Goal: Task Accomplishment & Management: Complete application form

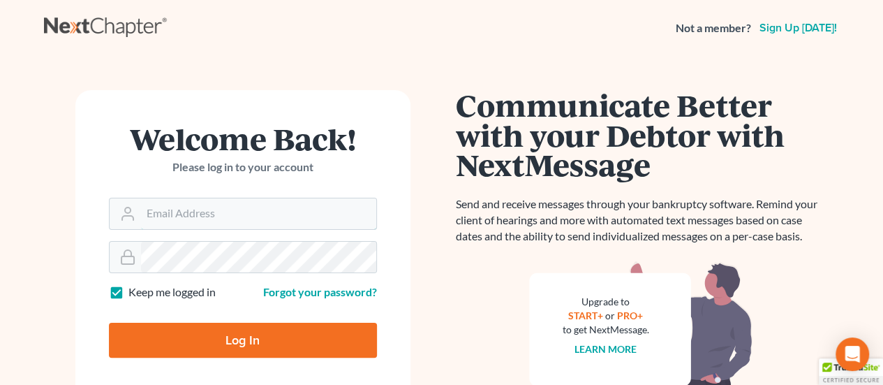
type input "[EMAIL_ADDRESS][DOMAIN_NAME]"
click at [214, 339] on input "Log In" at bounding box center [243, 339] width 268 height 35
type input "Thinking..."
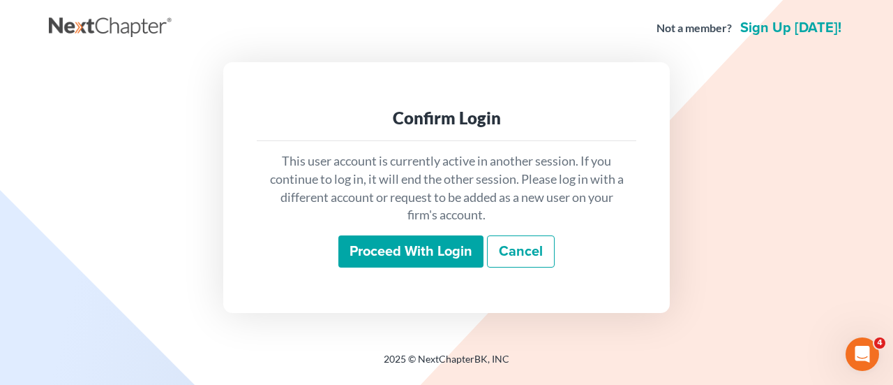
click at [408, 245] on input "Proceed with login" at bounding box center [411, 251] width 145 height 32
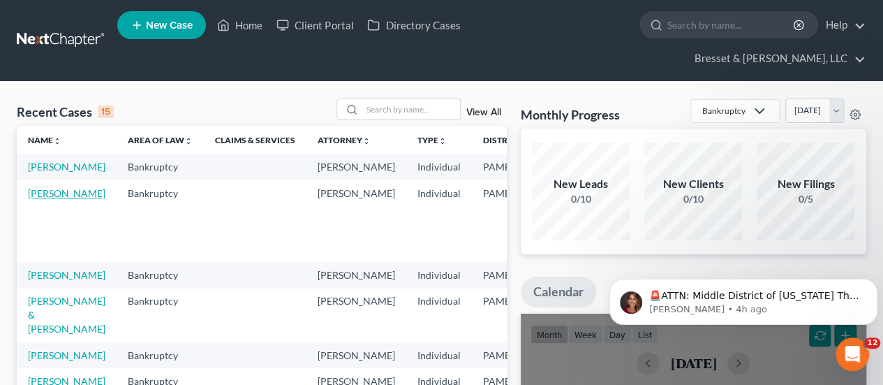
click at [39, 193] on link "[PERSON_NAME]" at bounding box center [66, 193] width 77 height 12
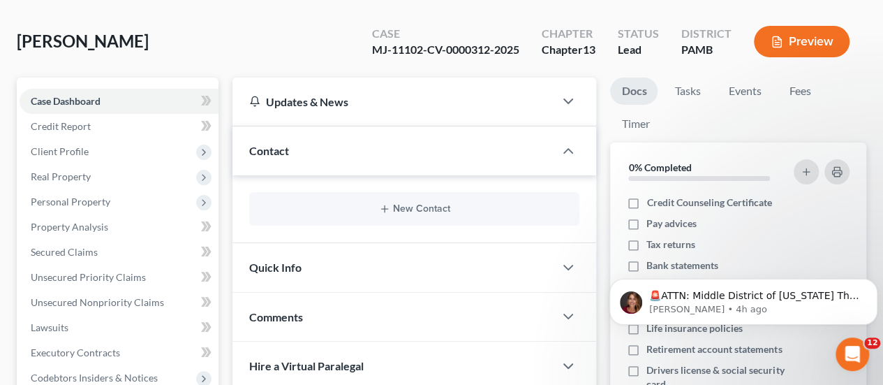
scroll to position [105, 0]
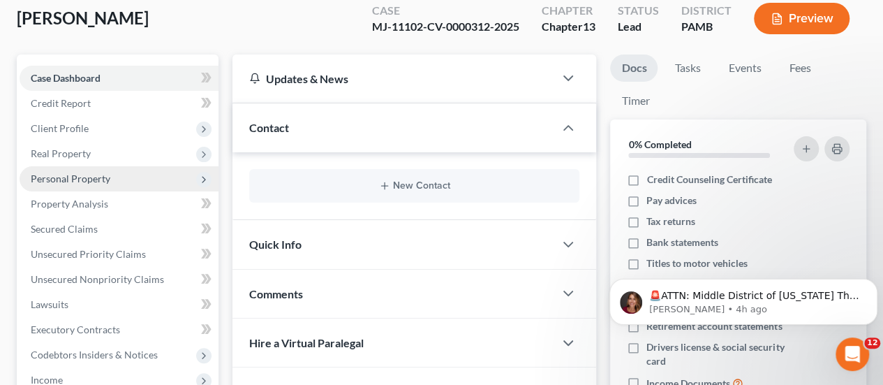
drag, startPoint x: 89, startPoint y: 147, endPoint x: 103, endPoint y: 147, distance: 14.0
click at [103, 172] on span "Personal Property" at bounding box center [71, 178] width 80 height 12
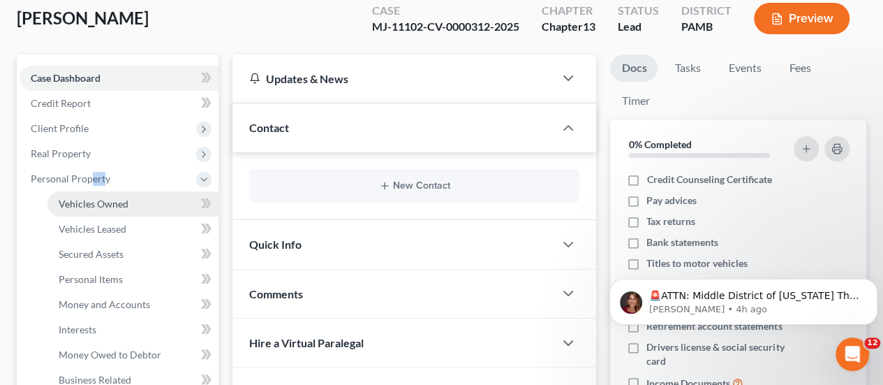
click at [110, 198] on span "Vehicles Owned" at bounding box center [94, 204] width 70 height 12
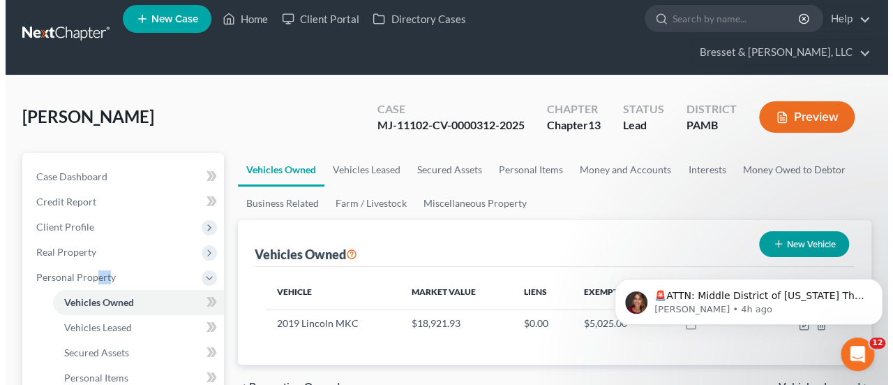
scroll to position [7, 0]
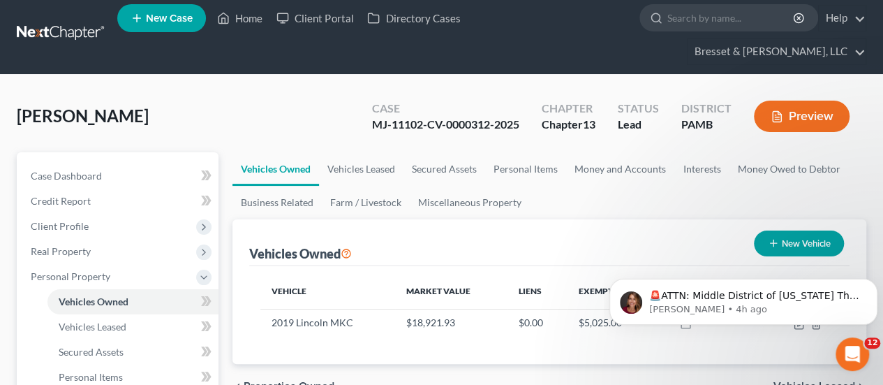
click at [706, 219] on div "Vehicles Owned New Vehicle" at bounding box center [549, 242] width 600 height 47
click at [875, 284] on icon "Dismiss notification" at bounding box center [872, 282] width 5 height 5
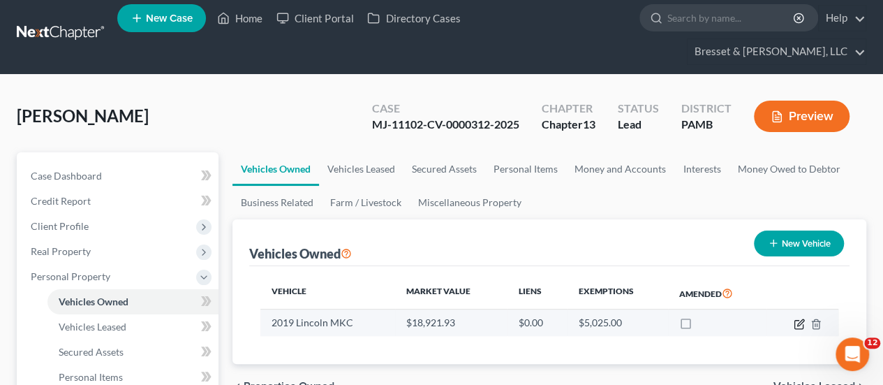
click at [798, 320] on icon "button" at bounding box center [798, 324] width 8 height 8
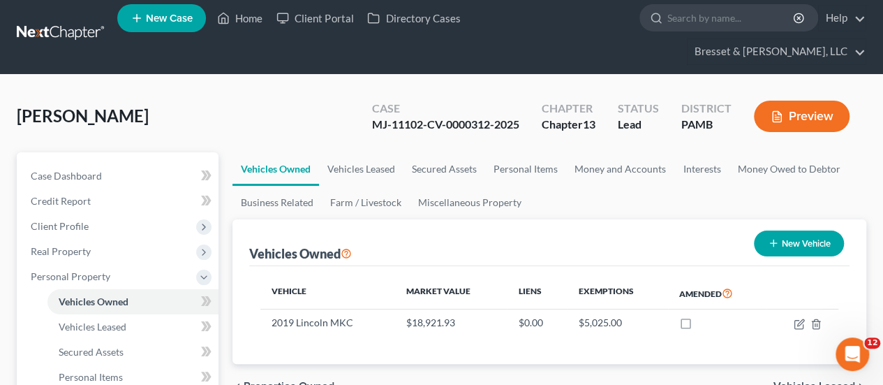
select select "0"
select select "7"
select select "0"
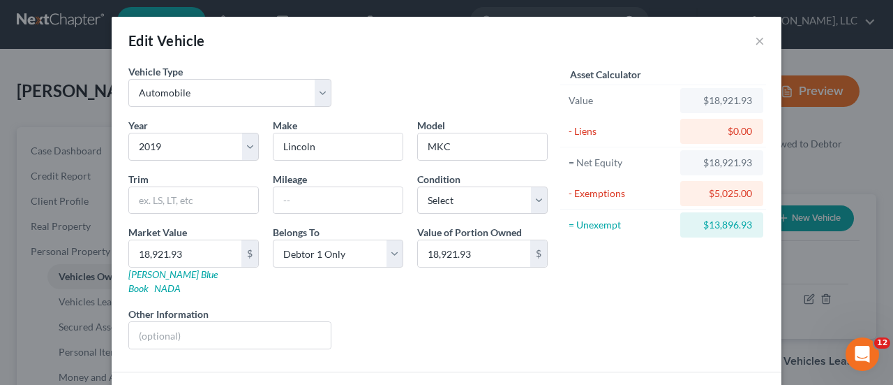
click at [729, 94] on div "$18,921.93" at bounding box center [722, 101] width 61 height 14
click at [734, 105] on div "$18,921.93" at bounding box center [722, 101] width 61 height 14
click at [175, 252] on input "18,921.93" at bounding box center [185, 253] width 112 height 27
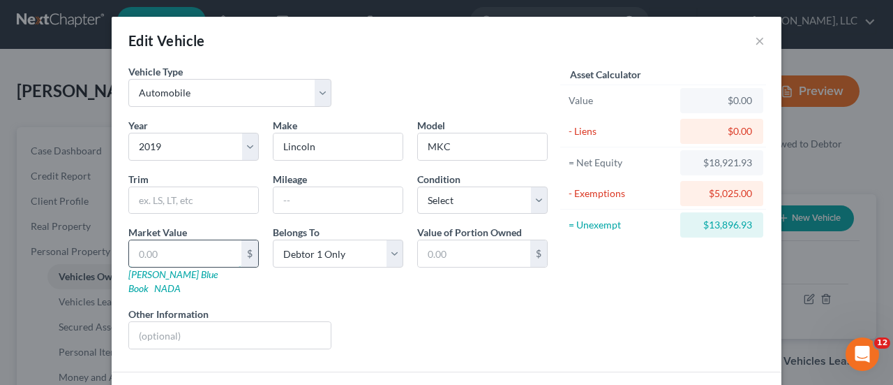
type input "1"
type input "1.00"
type input "14"
type input "14.00"
type input "144"
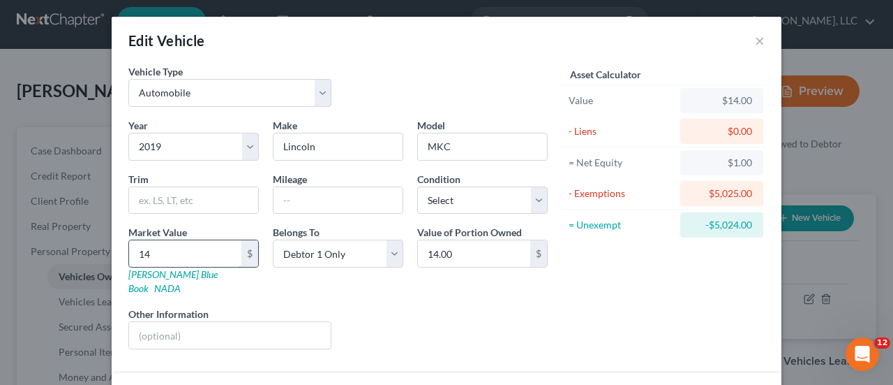
type input "144.00"
type input "1444"
type input "1,444.00"
type input "1,4445"
type input "14,445.00"
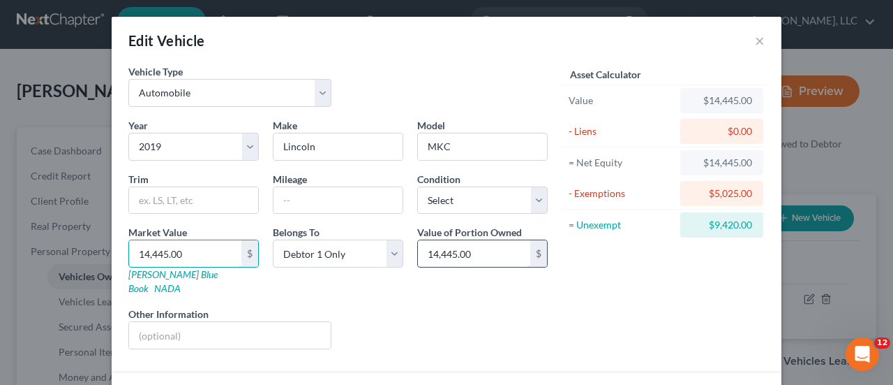
type input "14,445.00"
click at [499, 253] on input "14,445.00" at bounding box center [474, 253] width 112 height 27
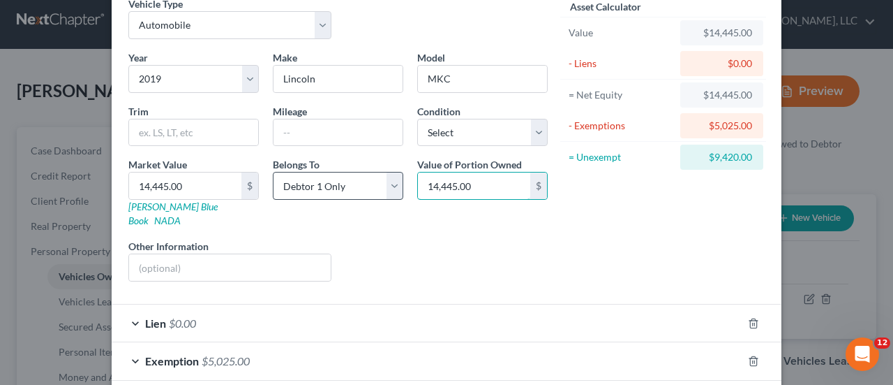
scroll to position [68, 0]
click at [127, 341] on div "Exemption $5,025.00" at bounding box center [427, 359] width 631 height 37
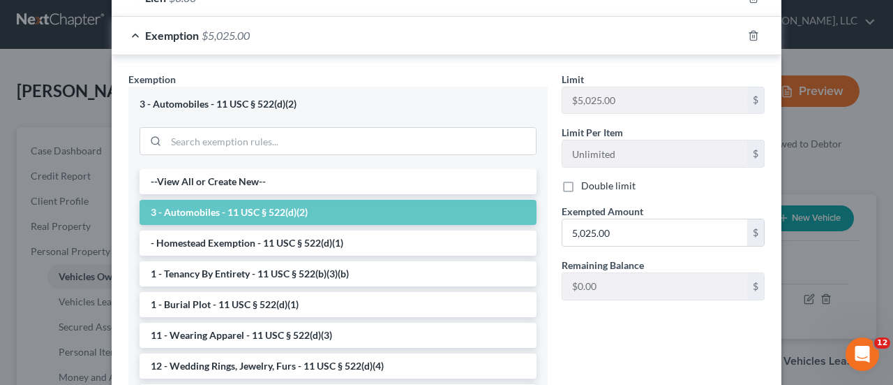
scroll to position [394, 0]
click at [211, 199] on li "3 - Automobiles - 11 USC § 522(d)(2)" at bounding box center [338, 211] width 397 height 25
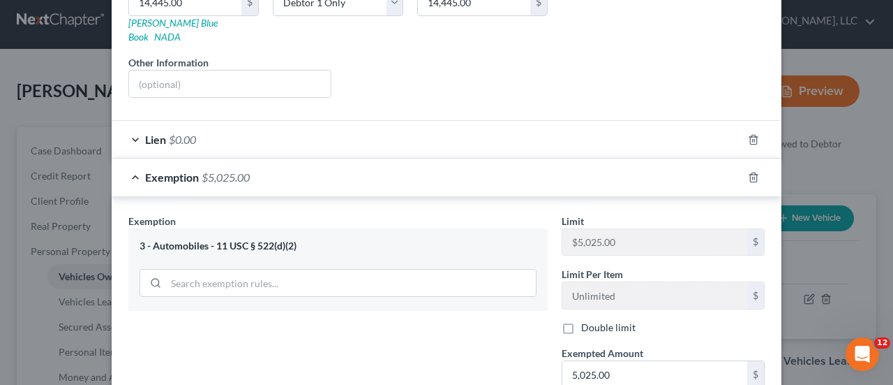
scroll to position [233, 0]
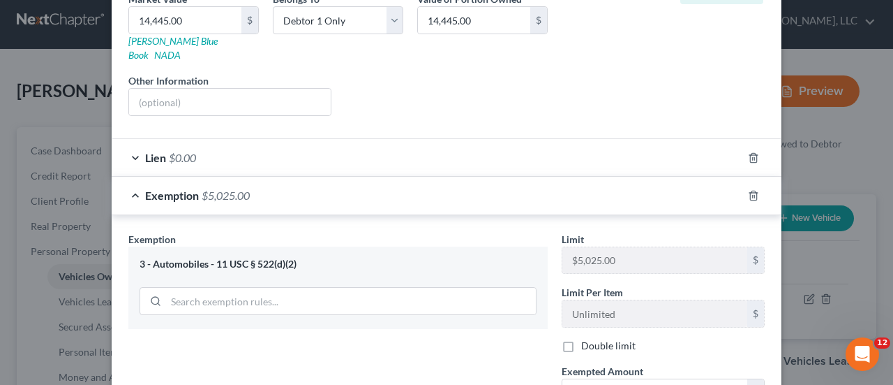
click at [126, 177] on div "Exemption $5,025.00" at bounding box center [427, 195] width 631 height 37
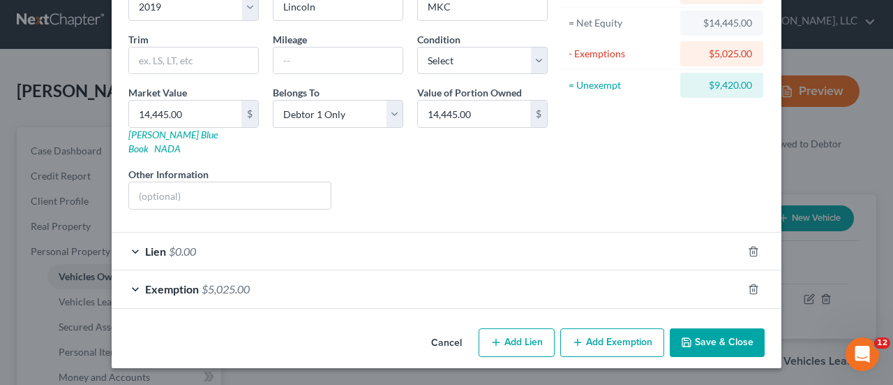
scroll to position [122, 0]
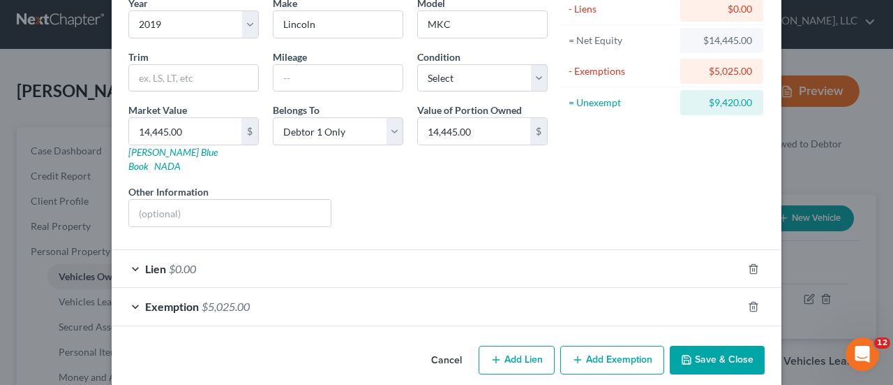
click at [129, 292] on div "Exemption $5,025.00" at bounding box center [427, 306] width 631 height 37
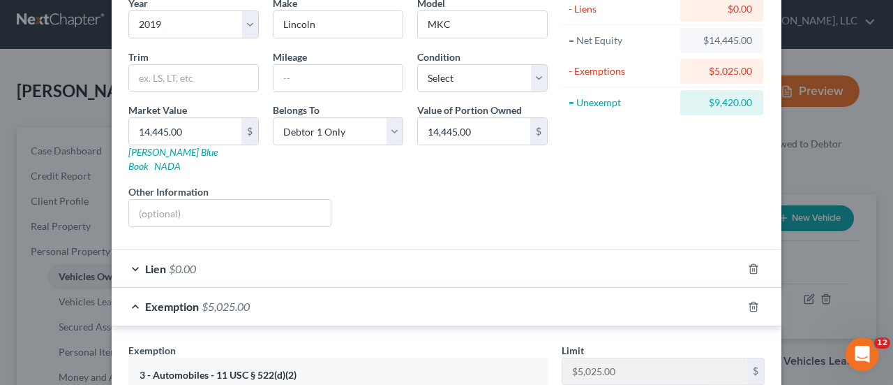
scroll to position [233, 0]
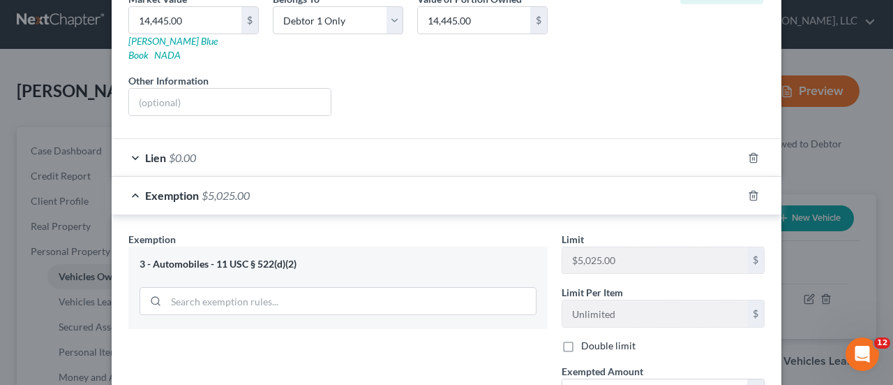
click at [162, 258] on div "3 - Automobiles - 11 USC § 522(d)(2)" at bounding box center [338, 264] width 397 height 13
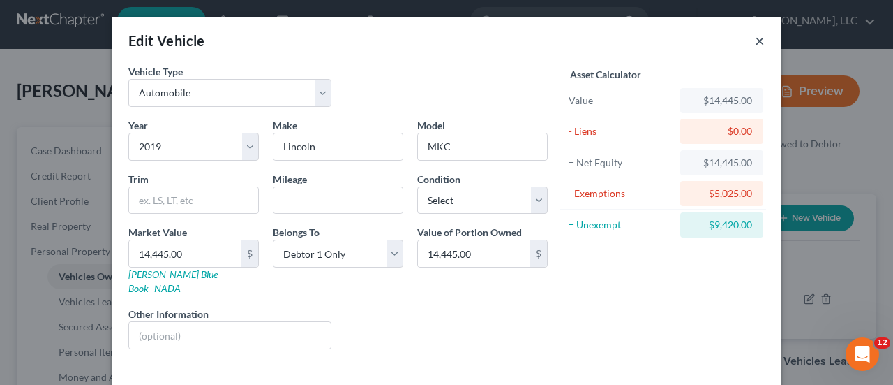
click at [758, 38] on button "×" at bounding box center [760, 40] width 10 height 17
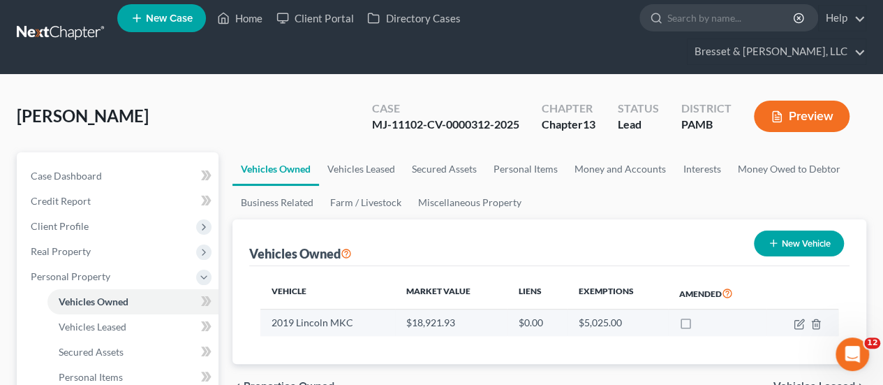
click at [793, 309] on td at bounding box center [802, 322] width 73 height 27
click at [805, 309] on td at bounding box center [802, 322] width 73 height 27
click at [799, 318] on icon "button" at bounding box center [799, 323] width 11 height 11
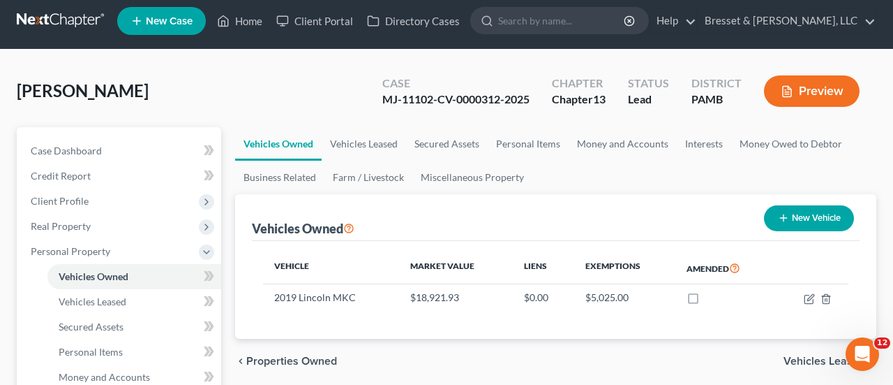
select select "0"
select select "7"
select select "0"
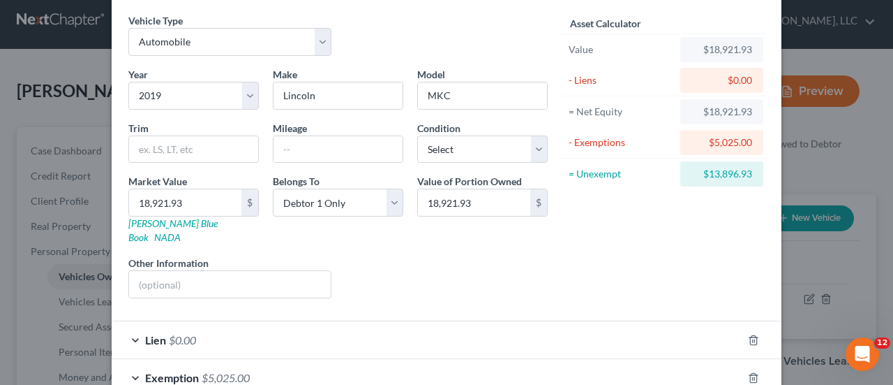
scroll to position [62, 0]
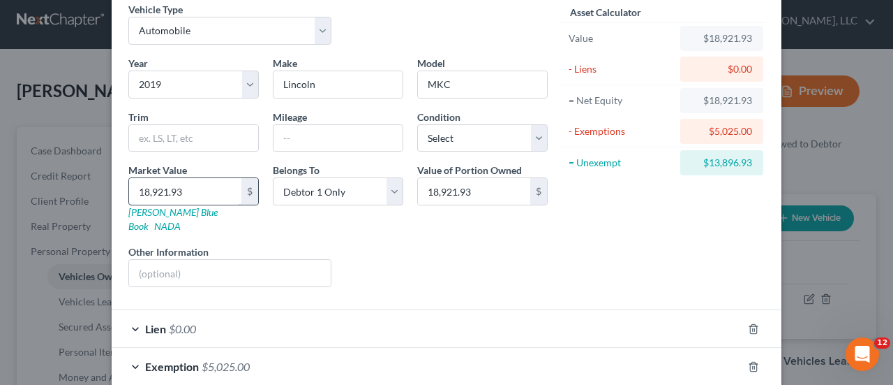
click at [201, 184] on input "18,921.93" at bounding box center [185, 191] width 112 height 27
type input "1"
type input "1.00"
type input "14"
type input "14.00"
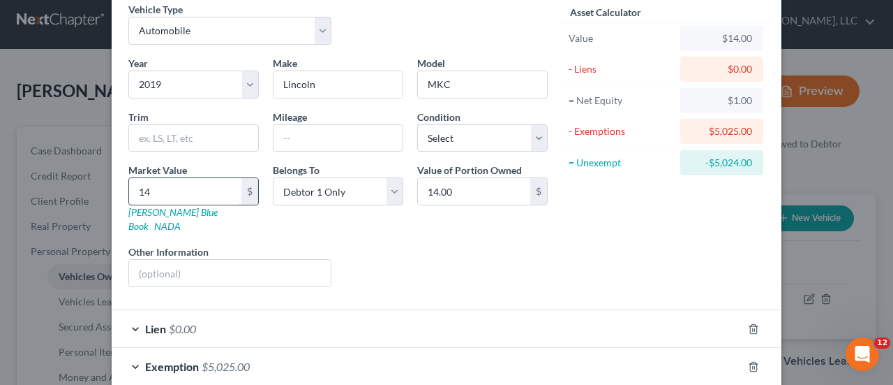
type input "144"
type input "144.00"
type input "1444"
type input "1,444.00"
type input "1,4445"
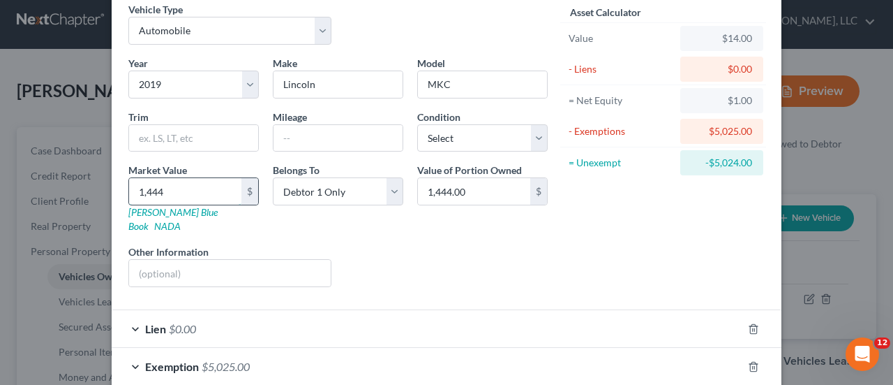
type input "14,445.00"
type input "14,445"
click at [466, 193] on input "14,445.00" at bounding box center [474, 191] width 112 height 27
type input "14,690.84"
click at [168, 209] on link "Kelly Blue Book" at bounding box center [172, 219] width 89 height 26
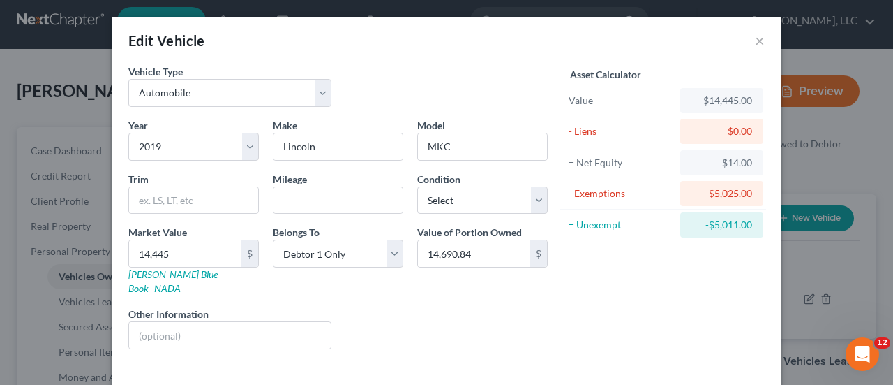
scroll to position [1, 0]
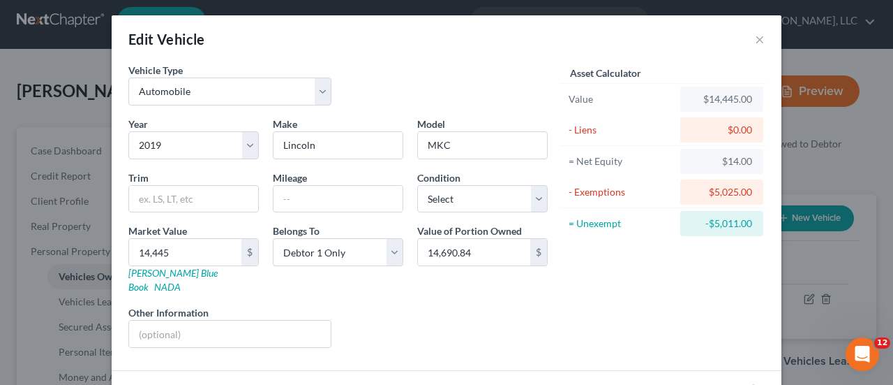
drag, startPoint x: 534, startPoint y: 197, endPoint x: 417, endPoint y: 331, distance: 177.6
click at [417, 331] on div "Liens Select" at bounding box center [447, 326] width 217 height 43
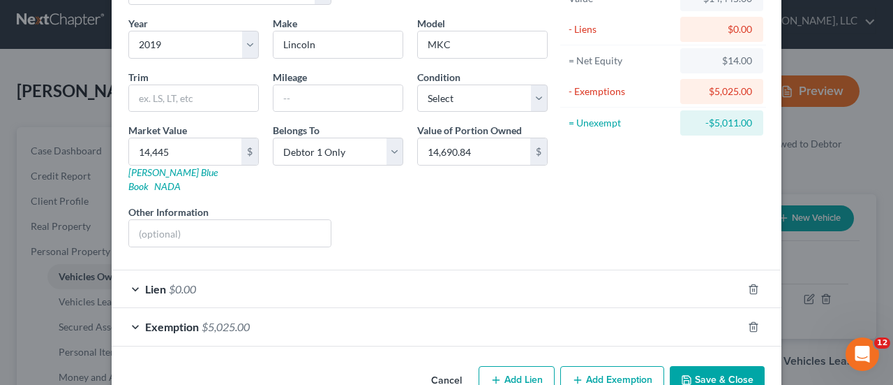
scroll to position [122, 0]
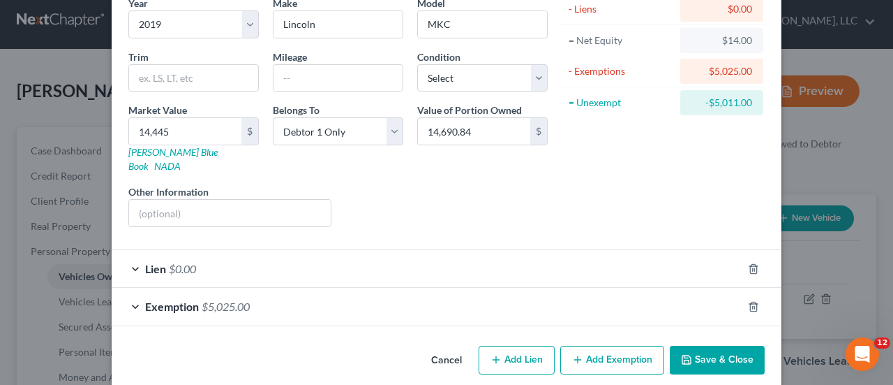
click at [129, 251] on div "Lien $0.00" at bounding box center [427, 268] width 631 height 37
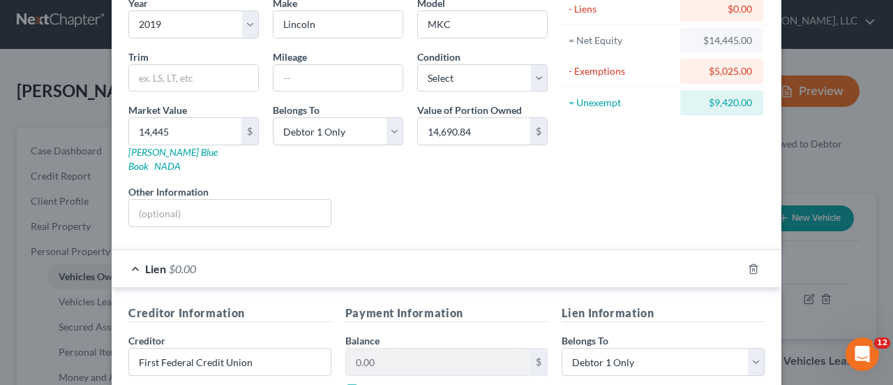
scroll to position [253, 0]
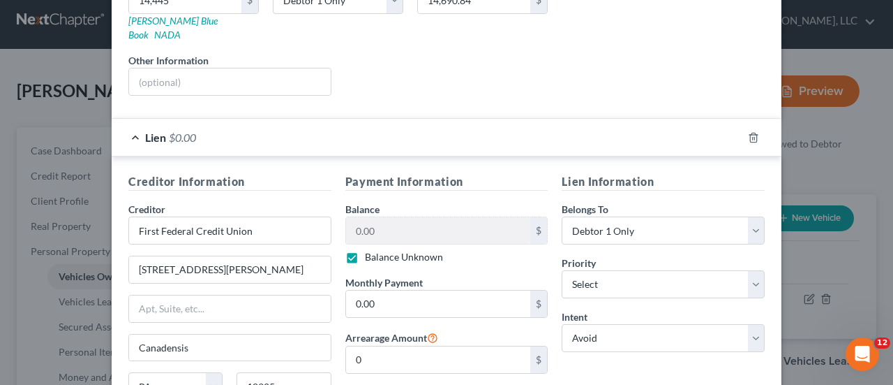
click at [365, 250] on label "Balance Unknown" at bounding box center [404, 257] width 78 height 14
click at [371, 250] on input "Balance Unknown" at bounding box center [375, 254] width 9 height 9
checkbox input "false"
click at [496, 217] on input "0.00" at bounding box center [438, 230] width 185 height 27
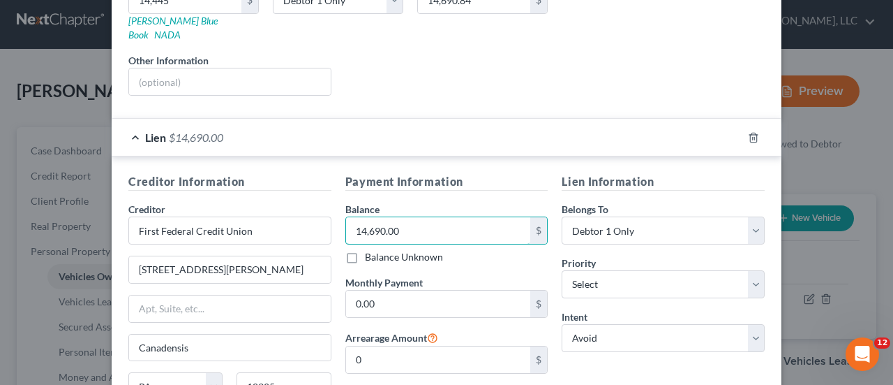
scroll to position [78, 0]
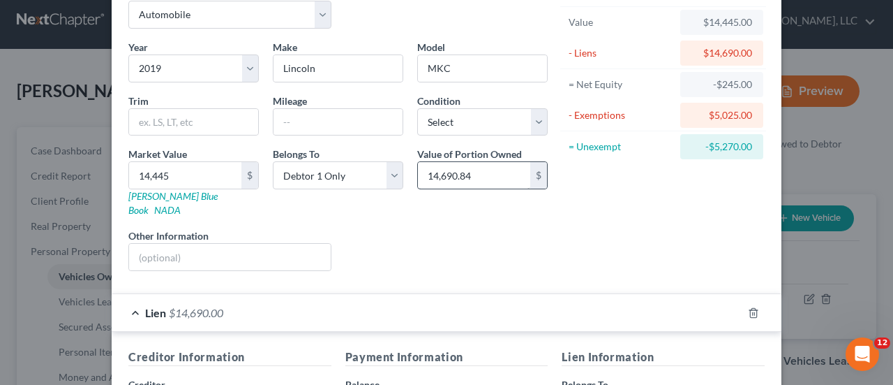
type input "14,690.00"
click at [490, 178] on input "14,690.84" at bounding box center [474, 175] width 112 height 27
click at [678, 222] on div "Asset Calculator Value $14,445.00 - Liens $14,690.00 = Net Equity -$245.00 - Ex…" at bounding box center [663, 134] width 217 height 296
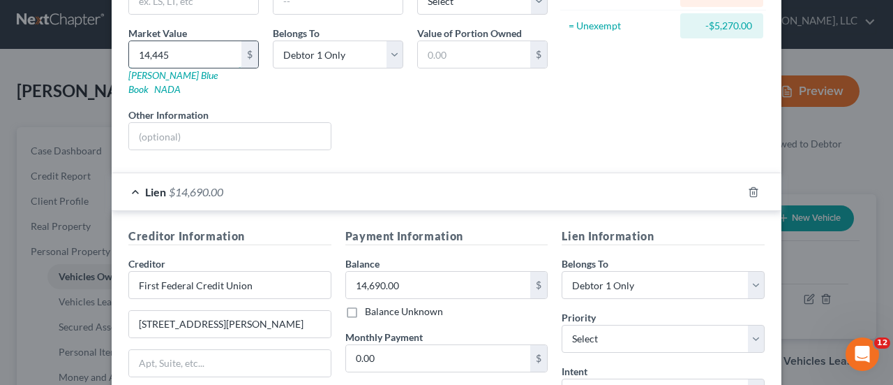
click at [170, 61] on input "14,445" at bounding box center [185, 54] width 112 height 27
type input "14,445.0"
type input "14,445.00"
click at [443, 107] on div "Liens Select" at bounding box center [447, 128] width 217 height 43
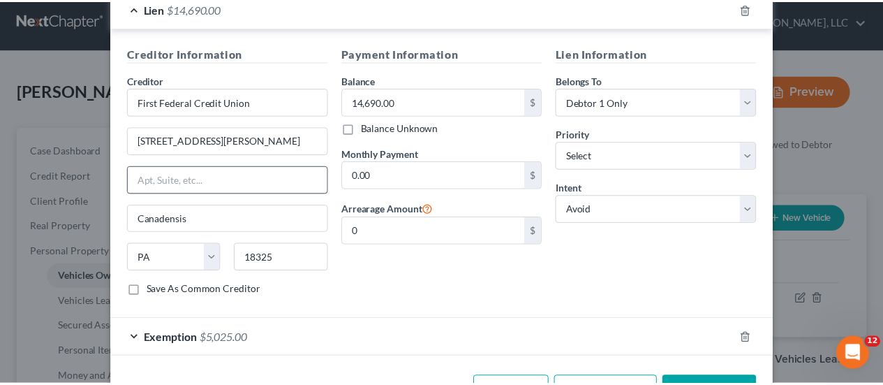
scroll to position [383, 0]
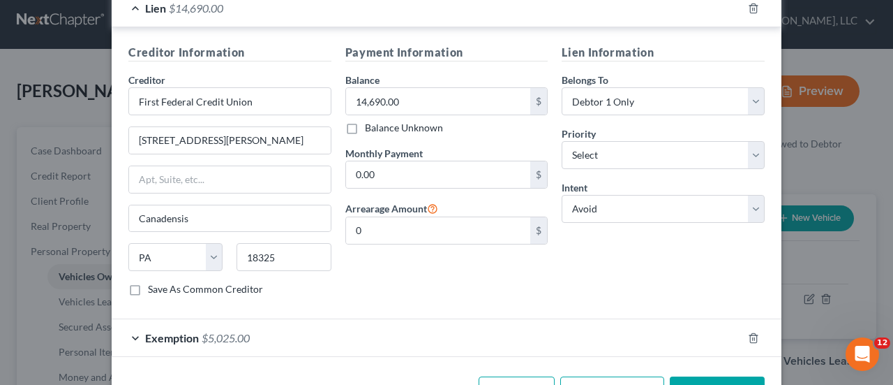
click at [687, 384] on icon "button" at bounding box center [686, 390] width 11 height 11
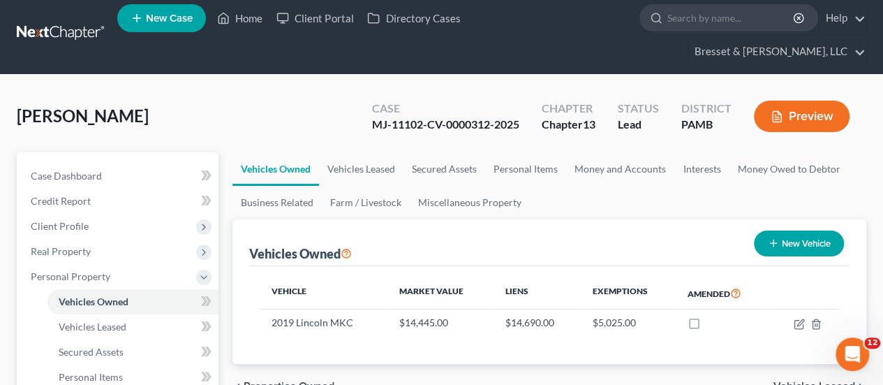
click at [803, 101] on button "Preview" at bounding box center [802, 116] width 96 height 31
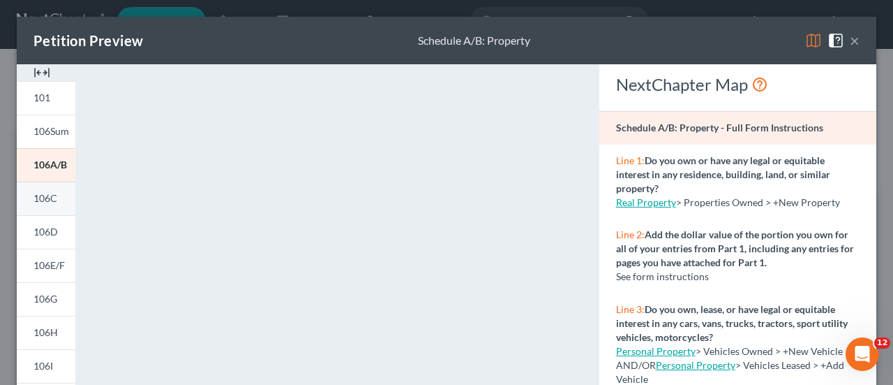
click at [36, 202] on span "106C" at bounding box center [46, 198] width 24 height 12
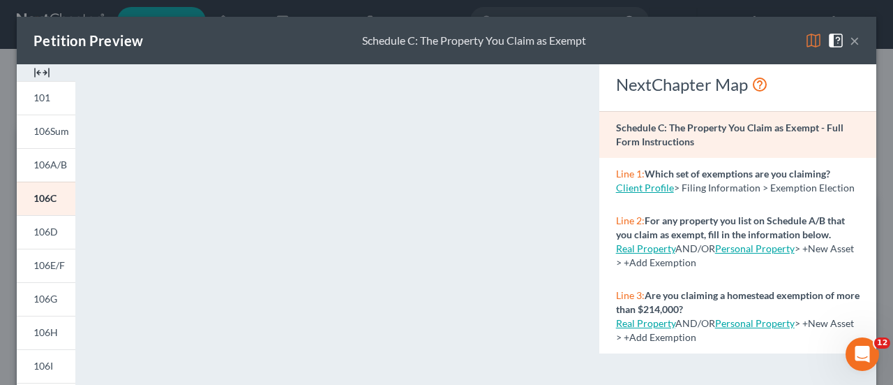
click at [850, 37] on button "×" at bounding box center [855, 40] width 10 height 17
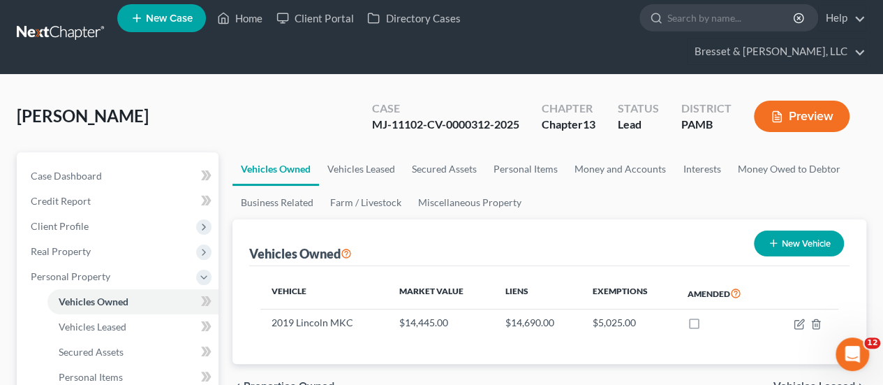
scroll to position [127, 0]
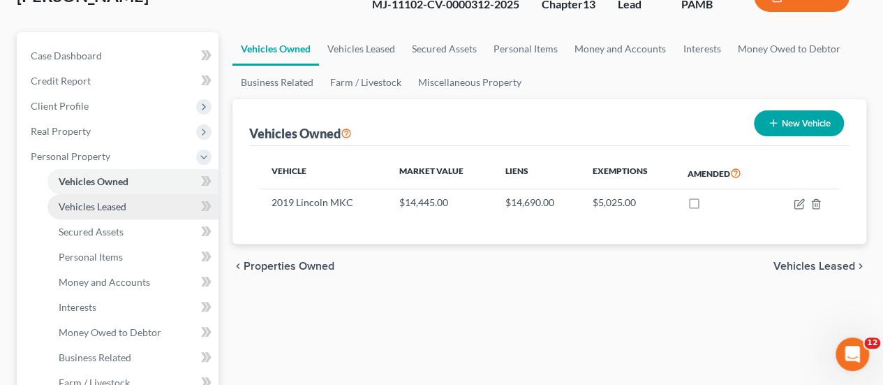
click at [90, 200] on span "Vehicles Leased" at bounding box center [93, 206] width 68 height 12
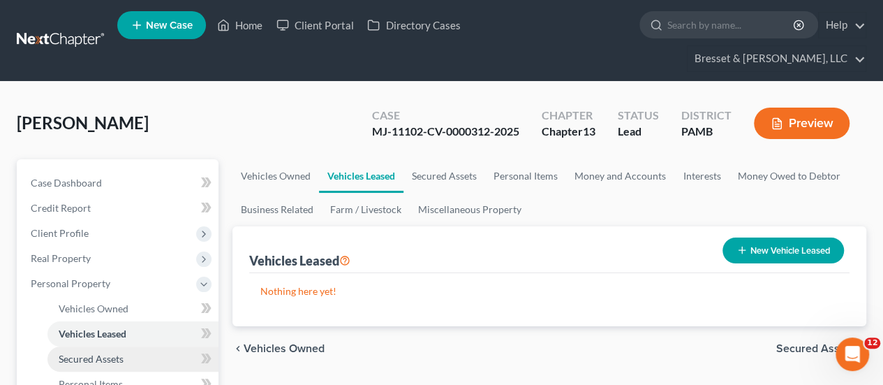
click at [104, 346] on link "Secured Assets" at bounding box center [132, 358] width 171 height 25
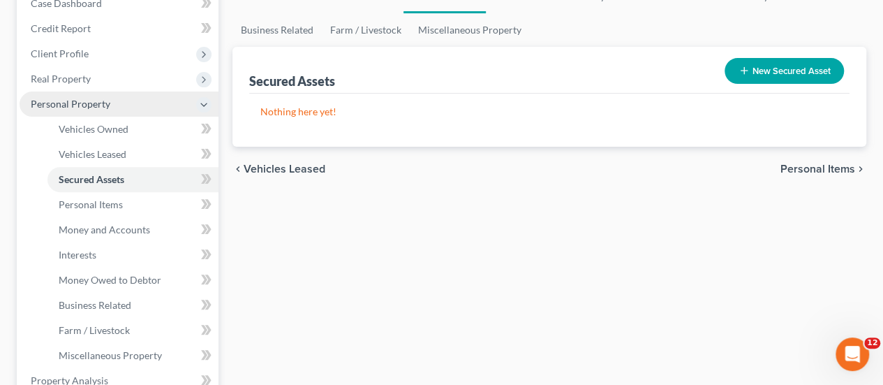
scroll to position [180, 0]
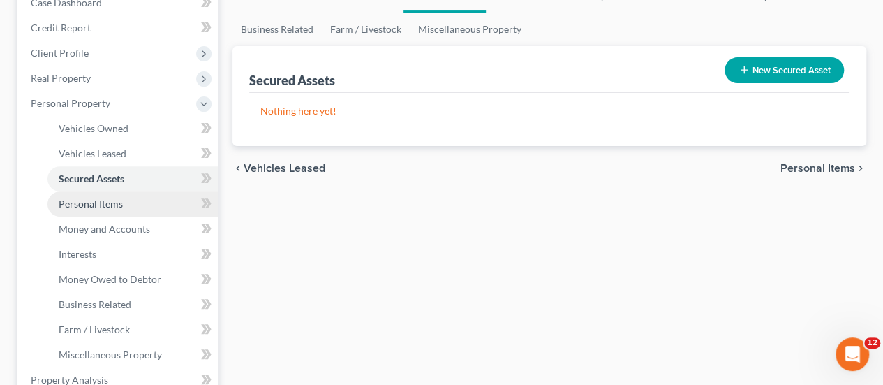
click at [95, 198] on span "Personal Items" at bounding box center [91, 204] width 64 height 12
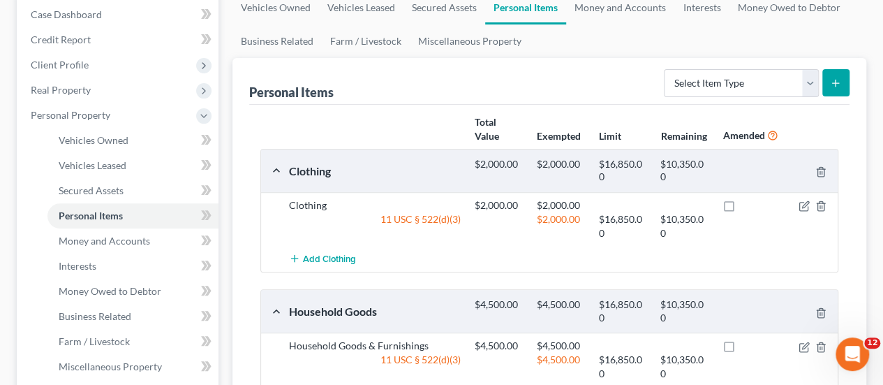
scroll to position [147, 0]
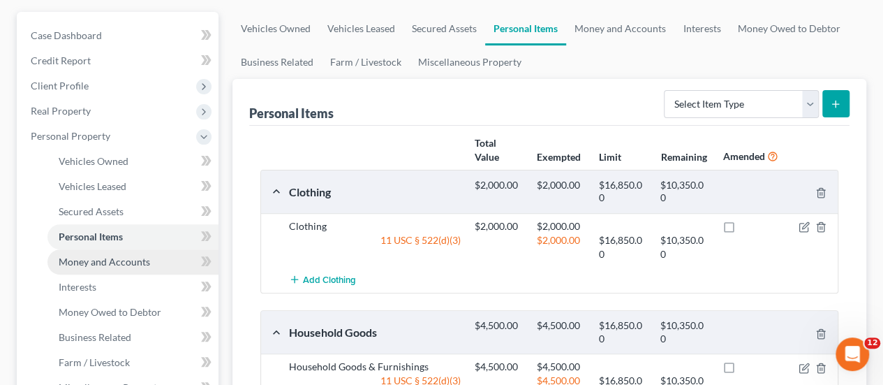
click at [119, 255] on span "Money and Accounts" at bounding box center [104, 261] width 91 height 12
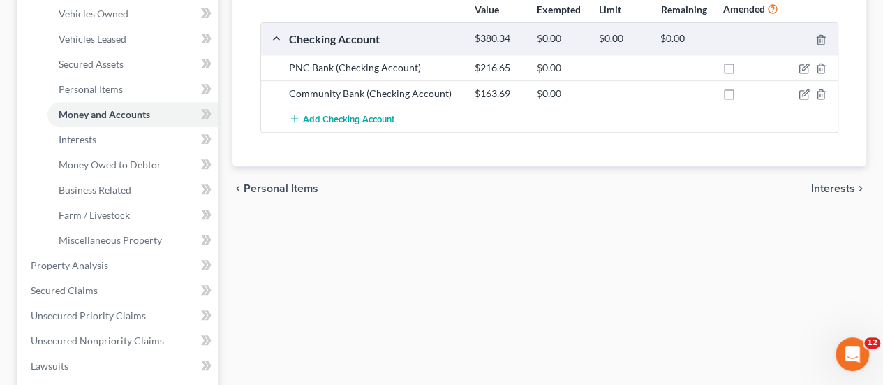
scroll to position [299, 0]
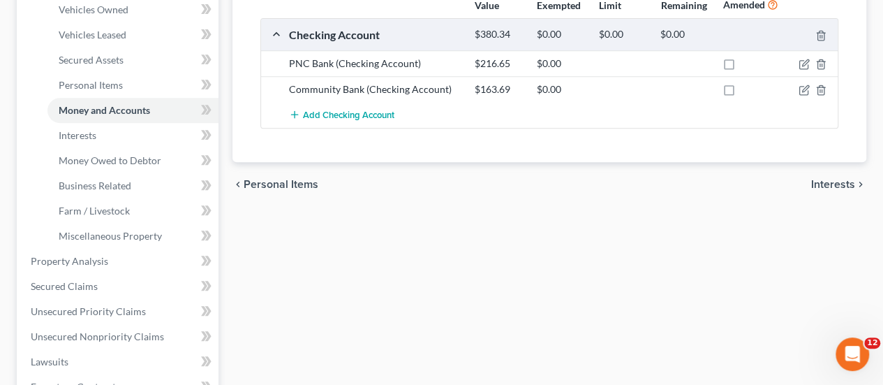
click at [840, 179] on span "Interests" at bounding box center [833, 184] width 44 height 11
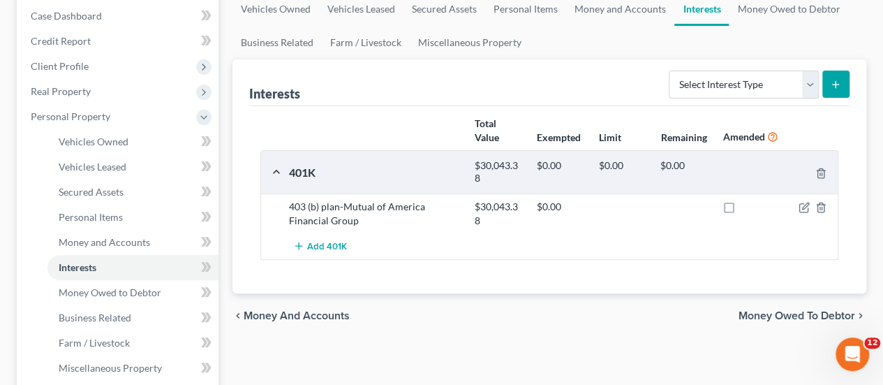
scroll to position [168, 0]
click at [797, 309] on span "Money Owed to Debtor" at bounding box center [796, 314] width 117 height 11
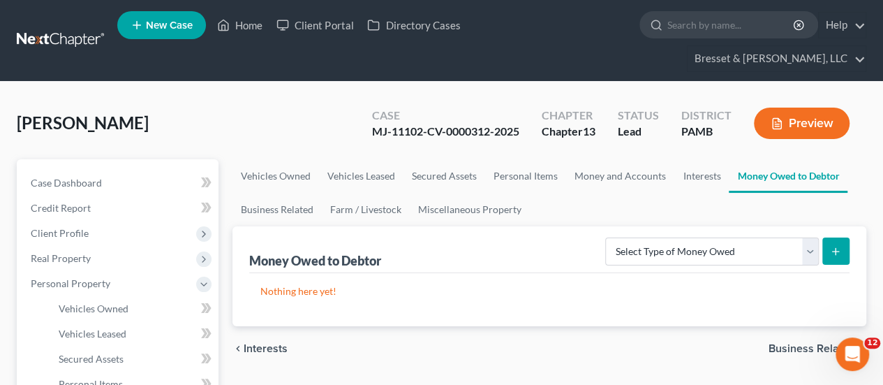
click at [798, 343] on span "Business Related" at bounding box center [812, 348] width 87 height 11
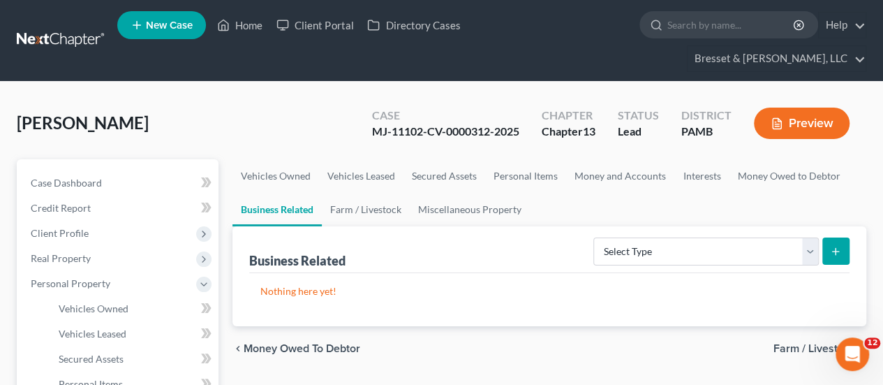
click at [815, 343] on span "Farm / Livestock" at bounding box center [814, 348] width 82 height 11
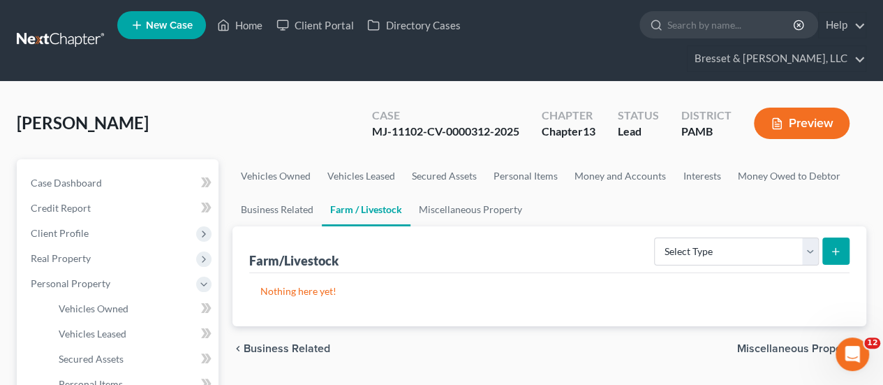
click at [815, 343] on span "Miscellaneous Property" at bounding box center [796, 348] width 118 height 11
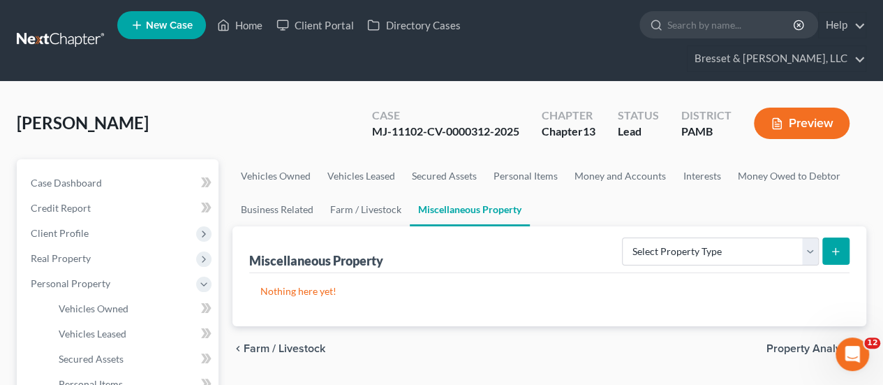
click at [815, 343] on span "Property Analysis" at bounding box center [810, 348] width 89 height 11
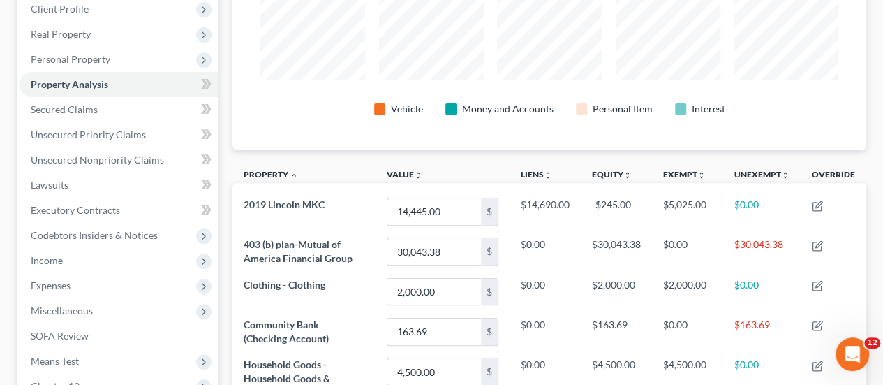
scroll to position [225, 0]
click at [815, 320] on td at bounding box center [834, 331] width 66 height 40
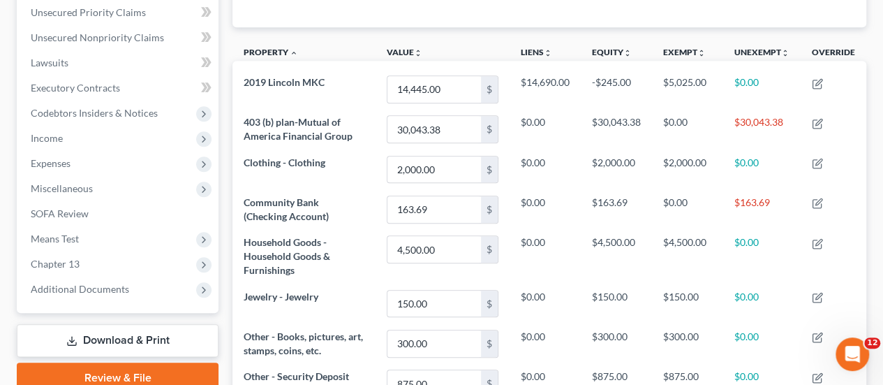
scroll to position [349, 0]
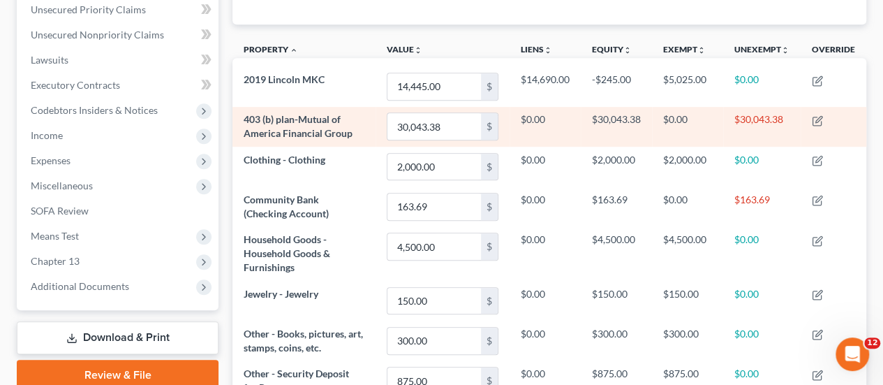
click at [752, 107] on td "$30,043.38" at bounding box center [761, 127] width 77 height 40
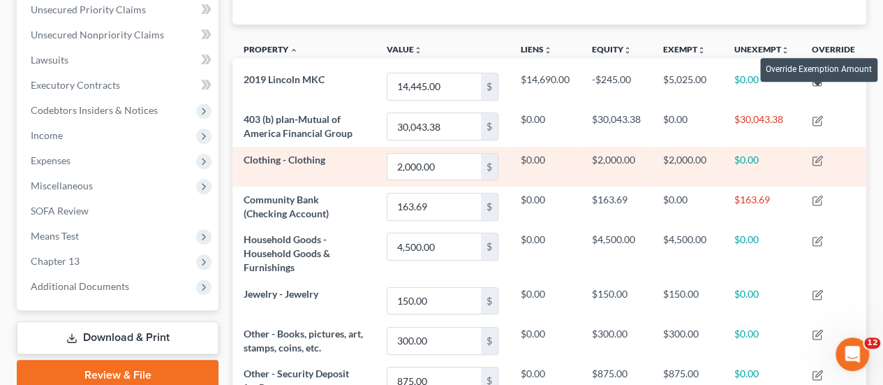
drag, startPoint x: 813, startPoint y: 94, endPoint x: 302, endPoint y: 133, distance: 513.1
click at [302, 154] on span "Clothing - Clothing" at bounding box center [285, 160] width 82 height 12
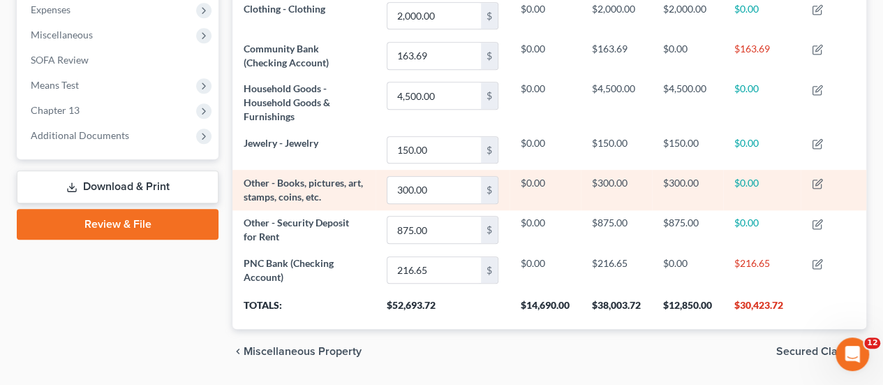
scroll to position [514, 0]
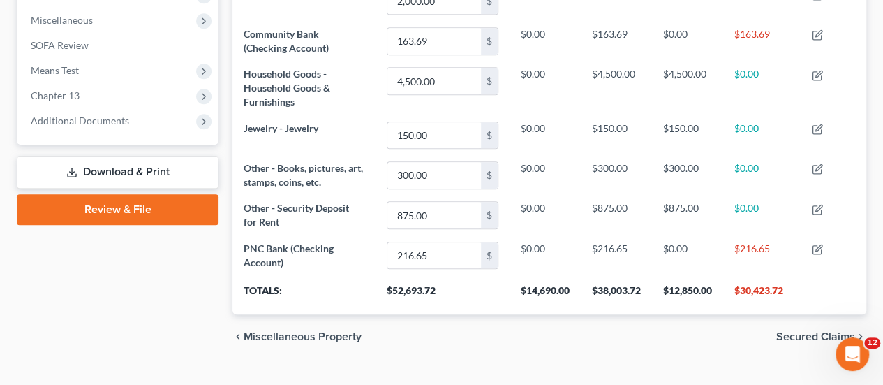
drag, startPoint x: 819, startPoint y: 313, endPoint x: 838, endPoint y: 313, distance: 18.8
click at [838, 331] on span "Secured Claims" at bounding box center [815, 336] width 79 height 11
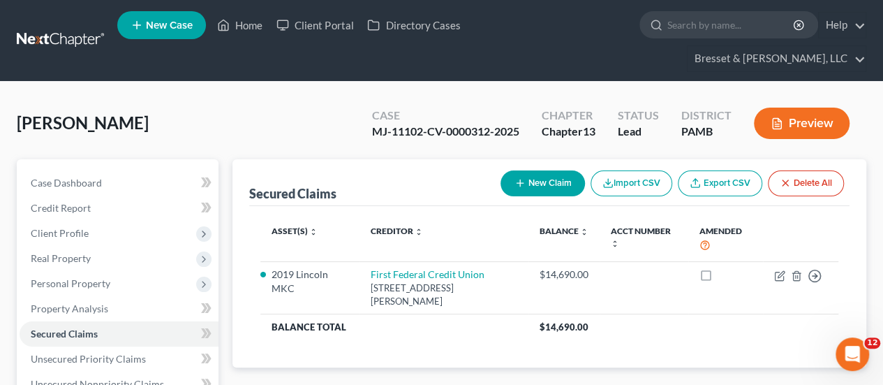
click at [762, 107] on button "Preview" at bounding box center [802, 122] width 96 height 31
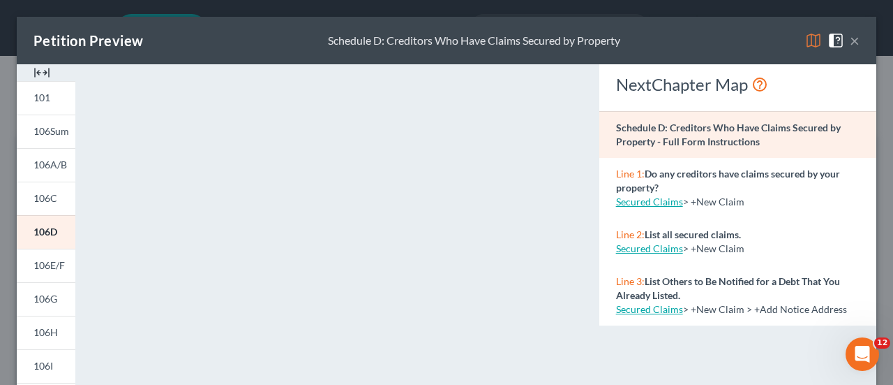
click at [839, 35] on span at bounding box center [839, 40] width 22 height 12
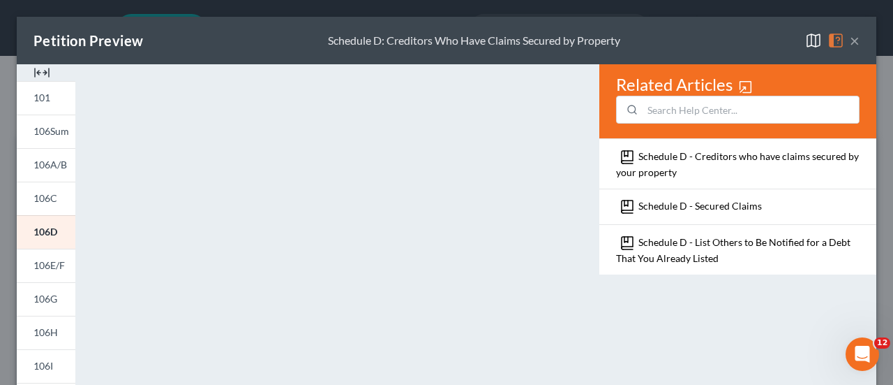
click at [850, 43] on button "×" at bounding box center [855, 40] width 10 height 17
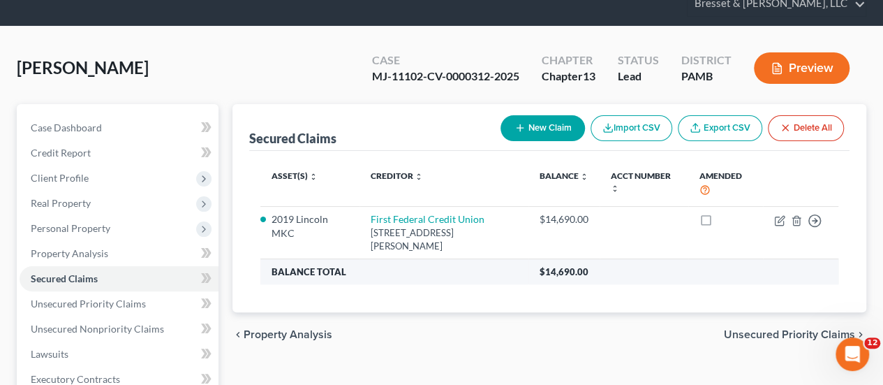
scroll to position [56, 0]
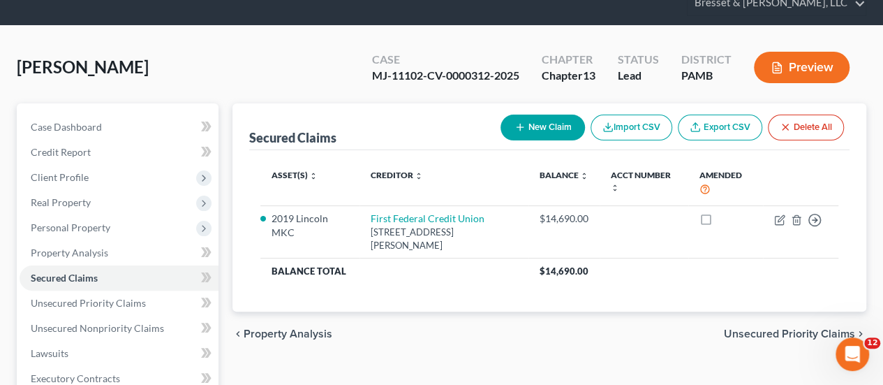
click at [767, 328] on span "Unsecured Priority Claims" at bounding box center [789, 333] width 131 height 11
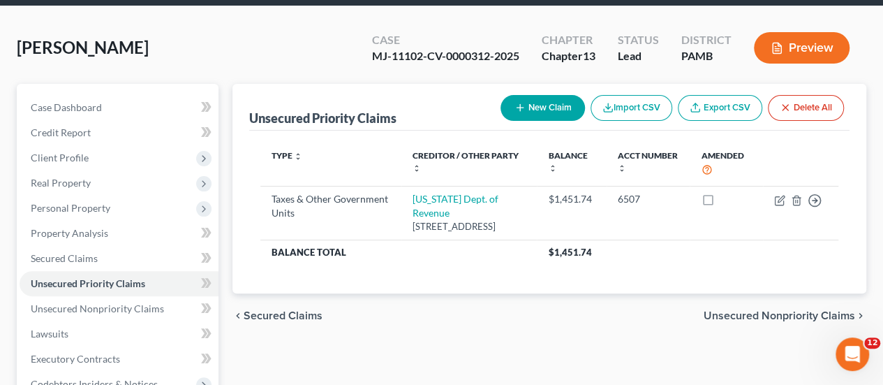
scroll to position [71, 0]
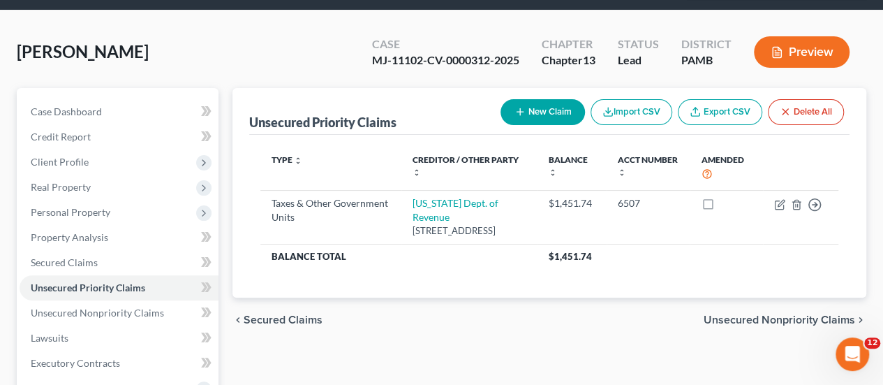
click at [265, 314] on span "Secured Claims" at bounding box center [283, 319] width 79 height 11
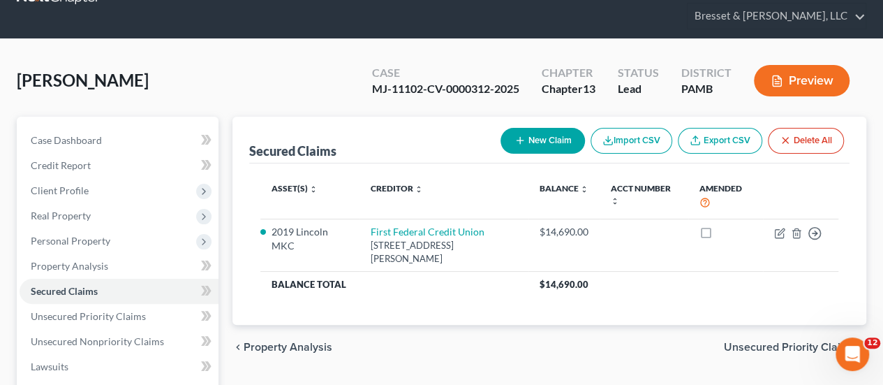
scroll to position [43, 0]
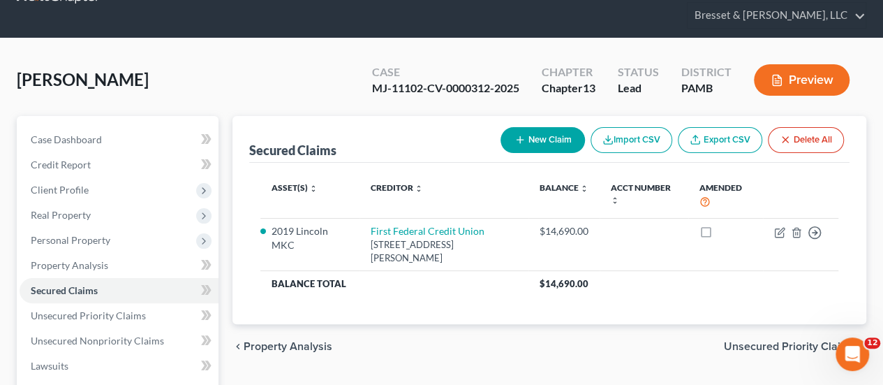
click at [816, 341] on span "Unsecured Priority Claims" at bounding box center [789, 346] width 131 height 11
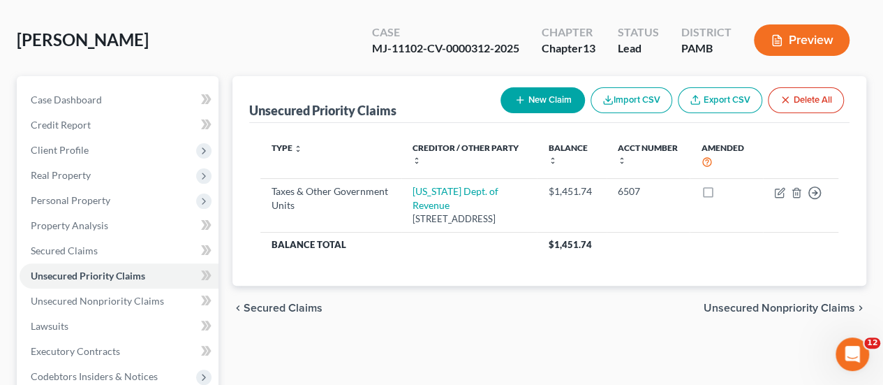
scroll to position [84, 0]
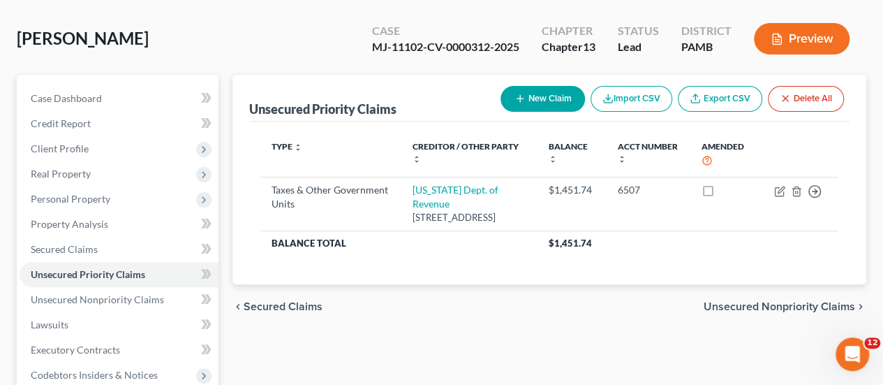
click at [738, 301] on span "Unsecured Nonpriority Claims" at bounding box center [779, 306] width 151 height 11
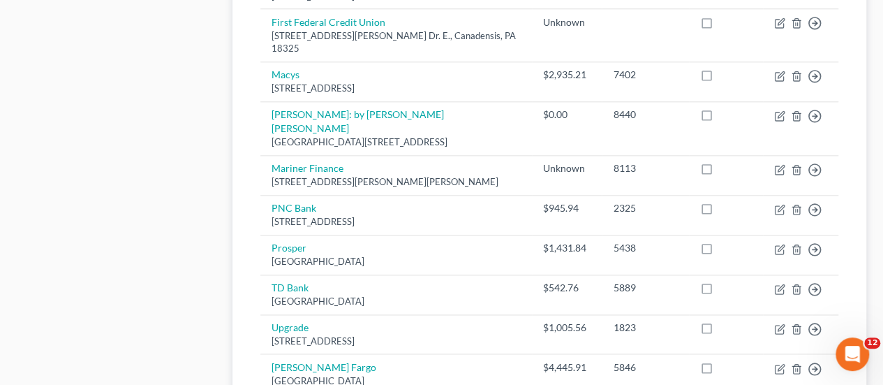
scroll to position [898, 0]
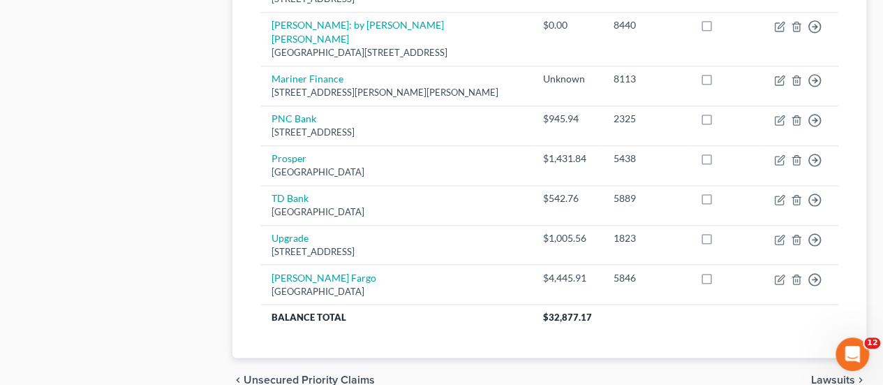
click at [843, 374] on span "Lawsuits" at bounding box center [833, 379] width 44 height 11
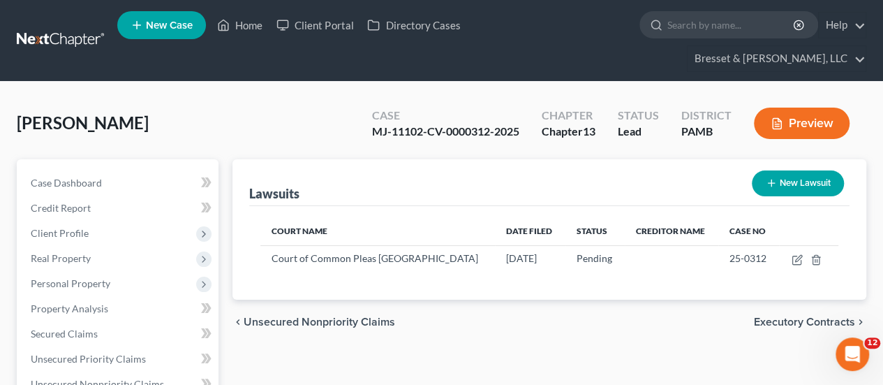
click at [812, 316] on span "Executory Contracts" at bounding box center [804, 321] width 101 height 11
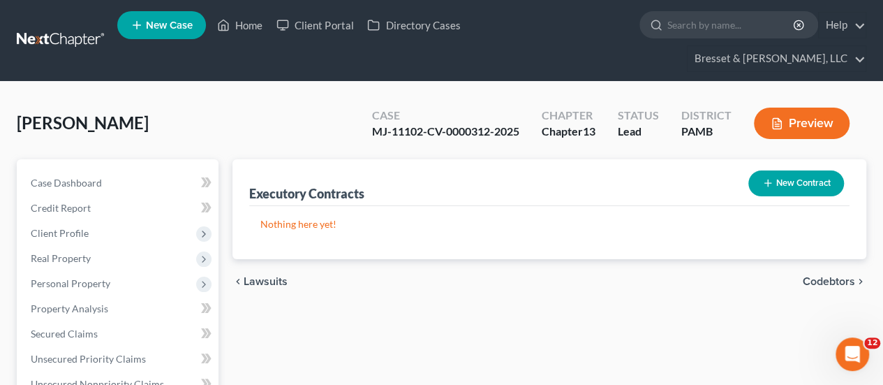
click at [815, 276] on span "Codebtors" at bounding box center [829, 281] width 52 height 11
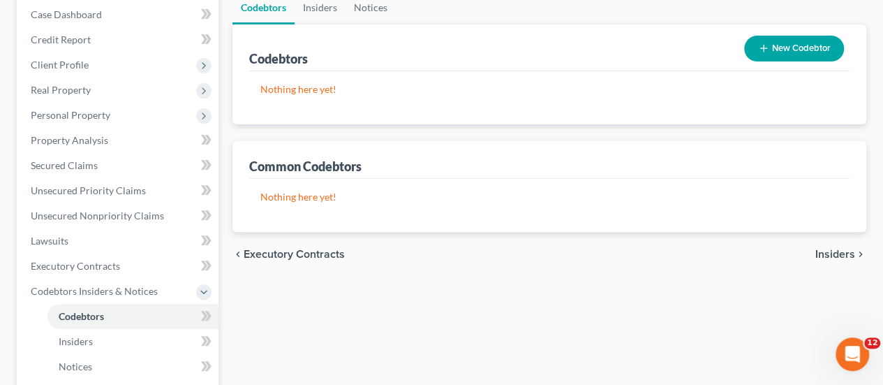
scroll to position [170, 0]
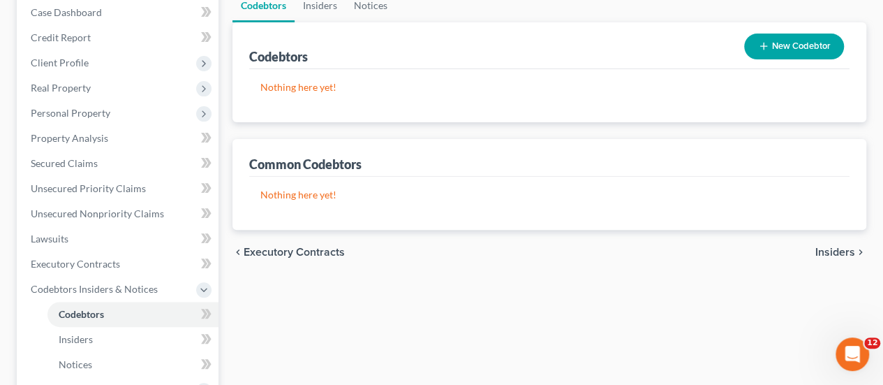
click at [844, 246] on span "Insiders" at bounding box center [835, 251] width 40 height 11
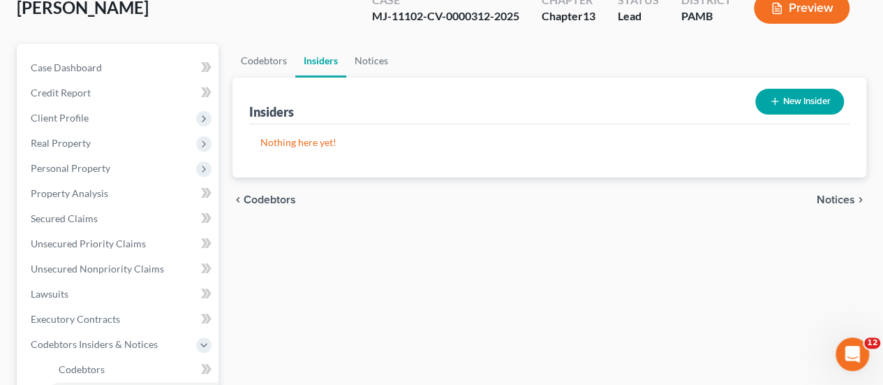
scroll to position [117, 0]
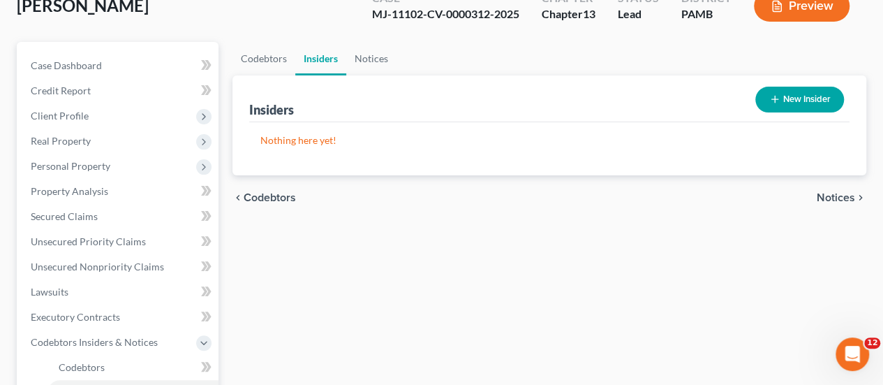
click at [831, 192] on span "Notices" at bounding box center [836, 197] width 38 height 11
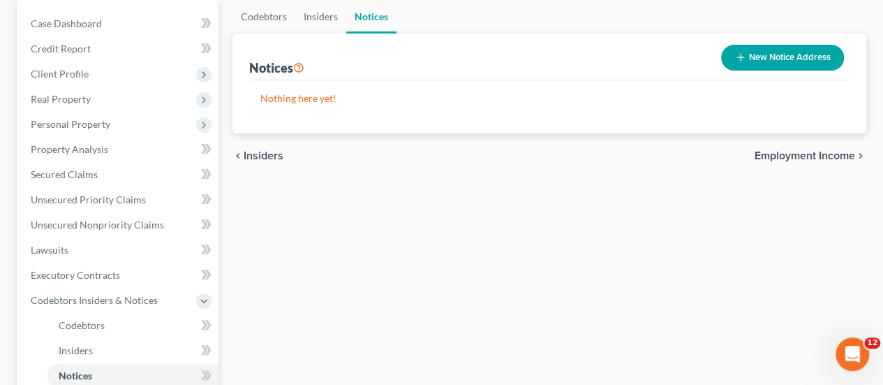
scroll to position [163, 0]
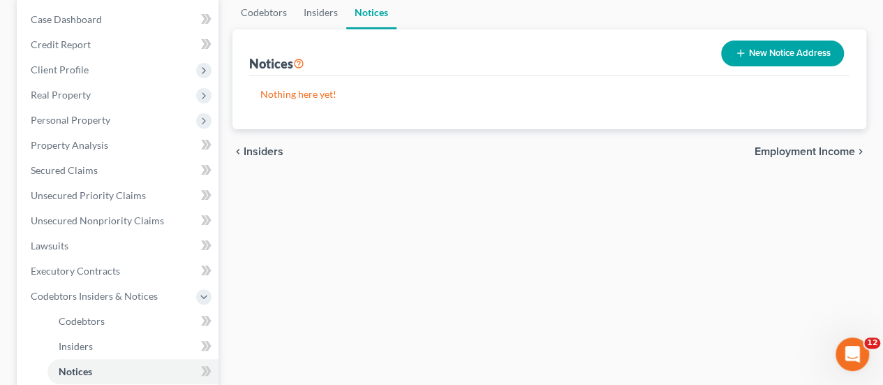
click at [780, 146] on span "Employment Income" at bounding box center [805, 151] width 101 height 11
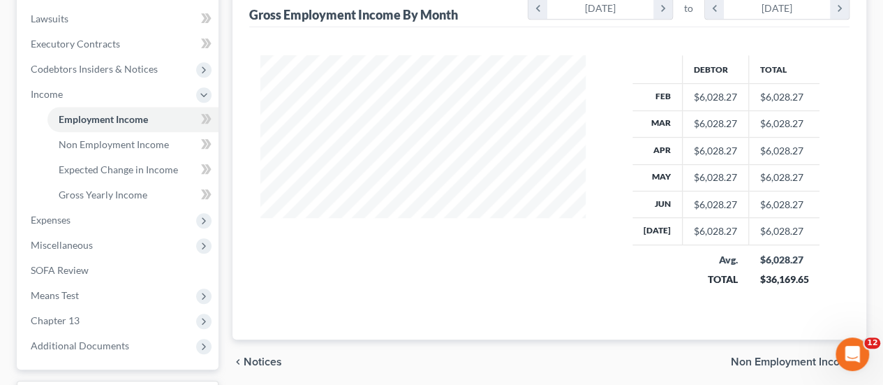
scroll to position [383, 0]
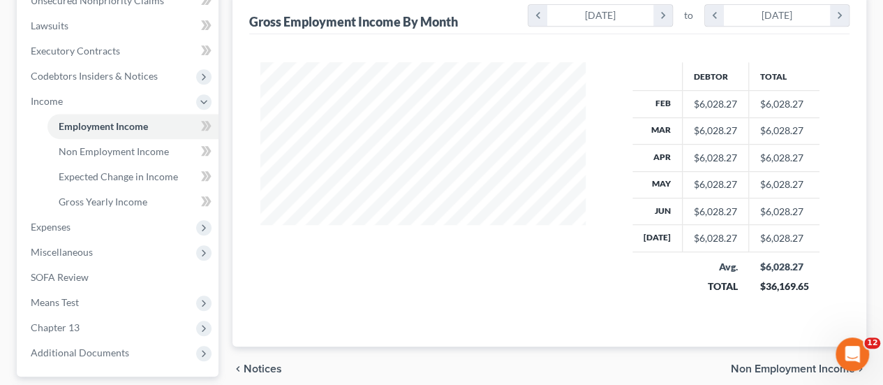
click at [808, 363] on span "Non Employment Income" at bounding box center [793, 368] width 124 height 11
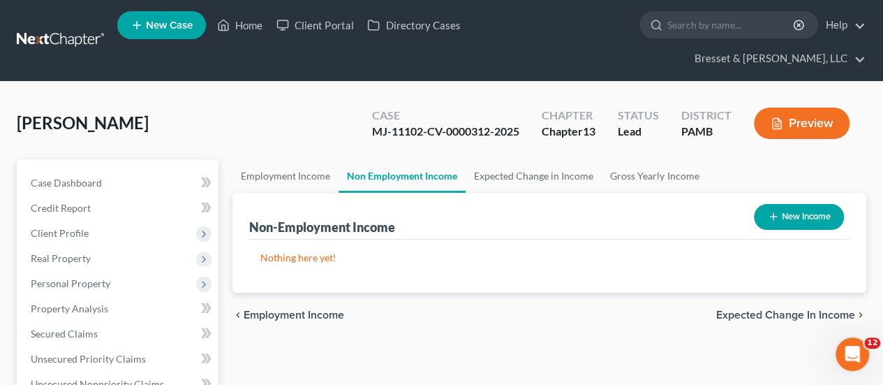
click at [810, 309] on span "Expected Change in Income" at bounding box center [785, 314] width 139 height 11
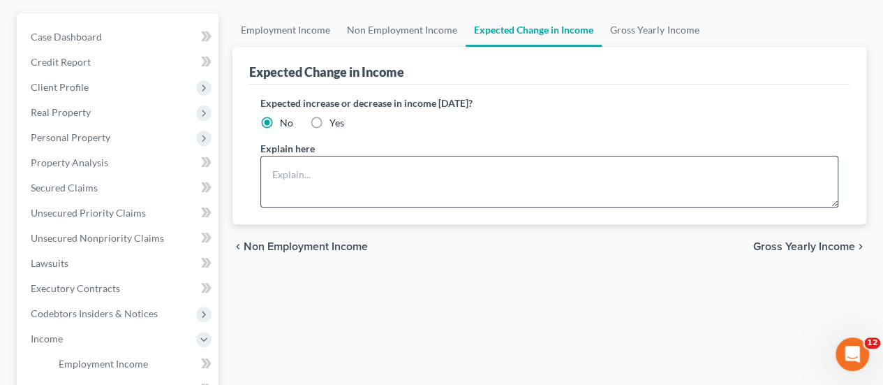
scroll to position [147, 0]
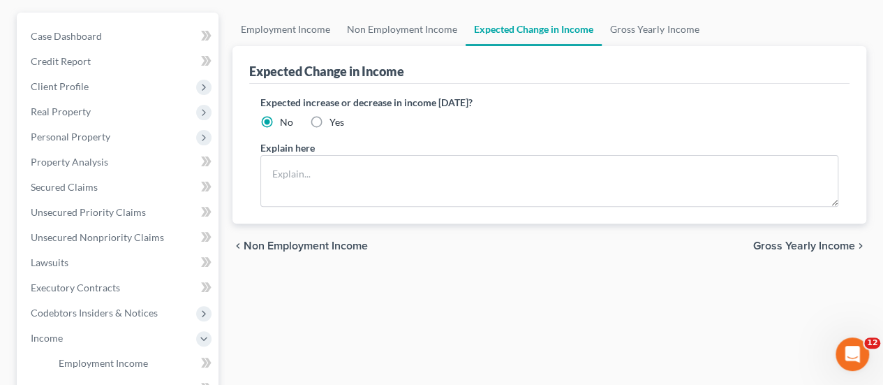
click at [829, 240] on span "Gross Yearly Income" at bounding box center [804, 245] width 102 height 11
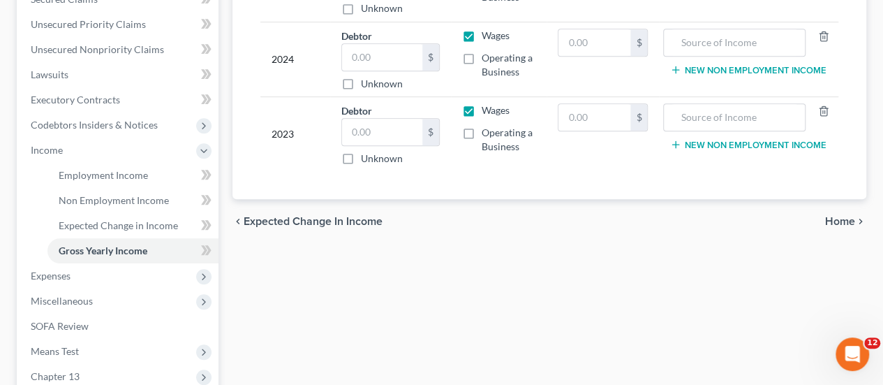
scroll to position [341, 0]
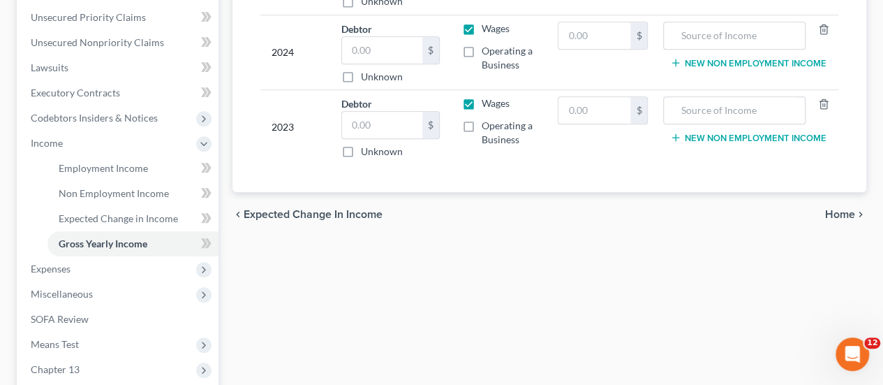
click at [836, 209] on span "Home" at bounding box center [840, 214] width 30 height 11
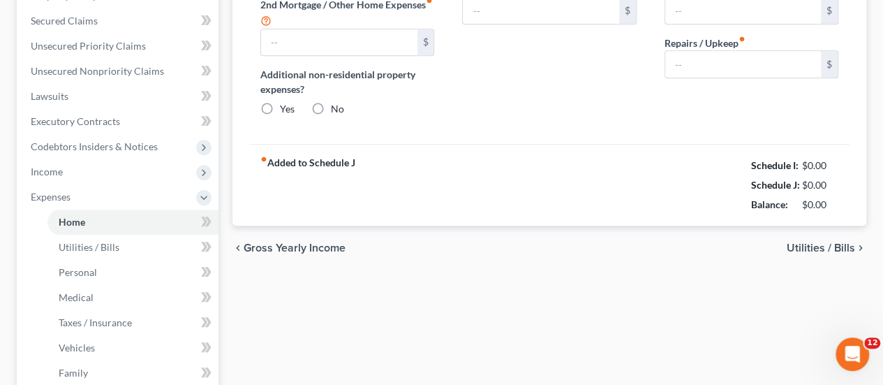
type input "875.00"
type input "0.00"
radio input "true"
type input "10.00"
type input "0.00"
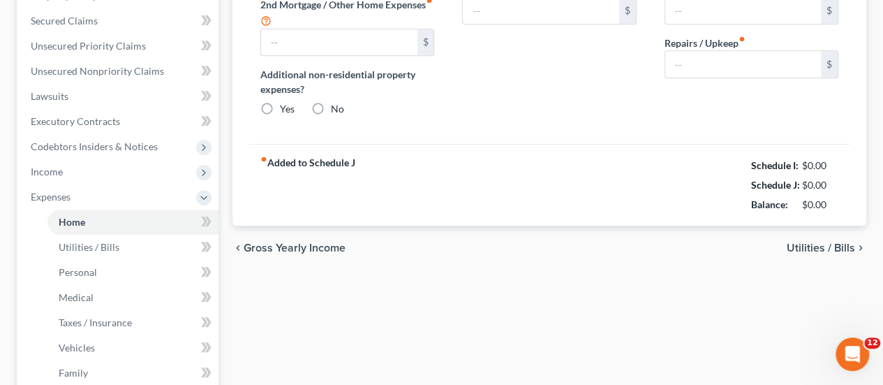
type input "0.00"
type input "200.00"
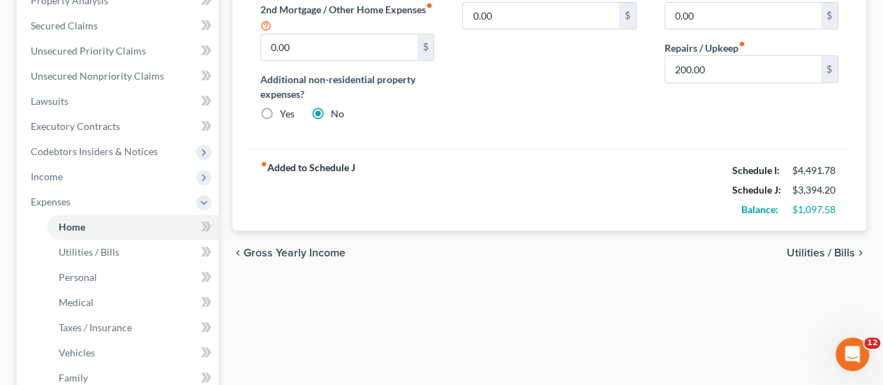
scroll to position [311, 0]
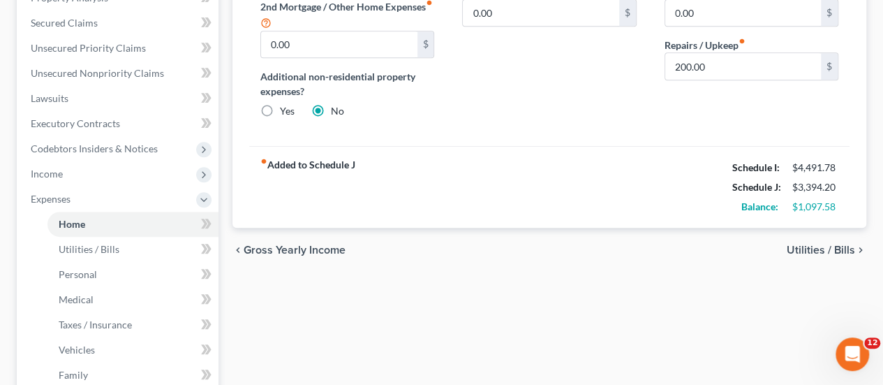
click at [796, 244] on span "Utilities / Bills" at bounding box center [821, 249] width 68 height 11
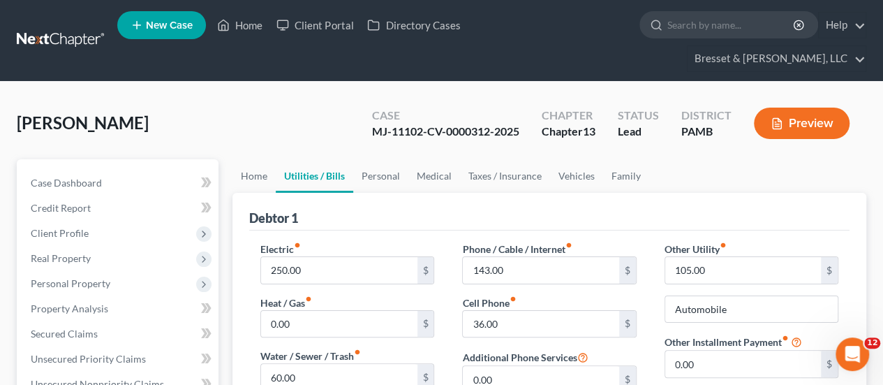
click at [699, 193] on div "Debtor 1" at bounding box center [549, 212] width 600 height 38
click at [246, 27] on link "Home" at bounding box center [239, 25] width 59 height 25
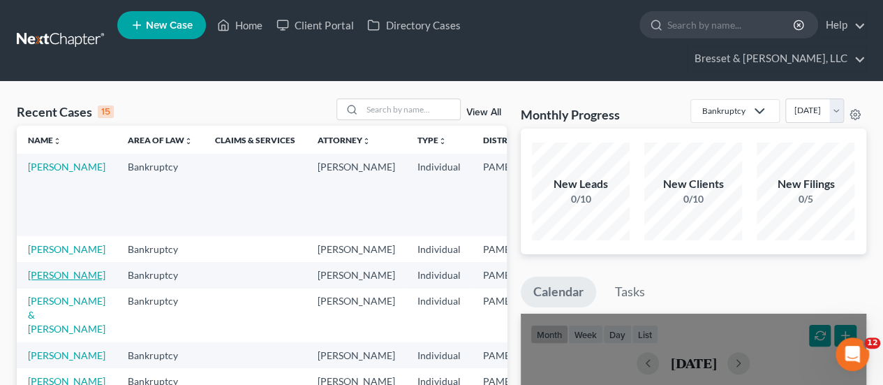
click at [54, 269] on link "Sampson, Blanch" at bounding box center [66, 275] width 77 height 12
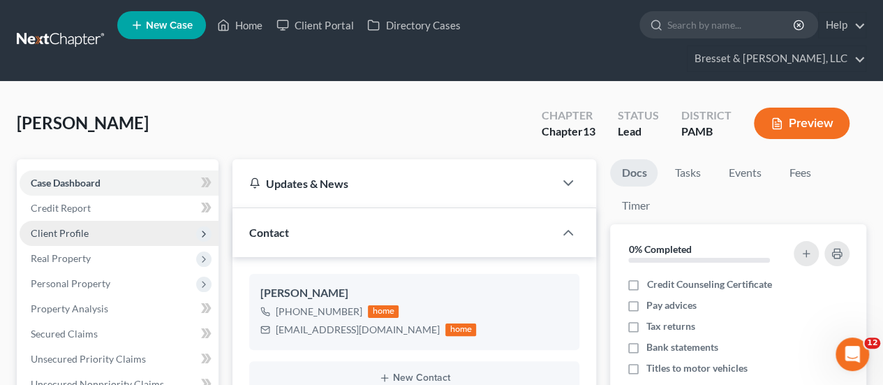
click at [71, 227] on span "Client Profile" at bounding box center [60, 233] width 58 height 12
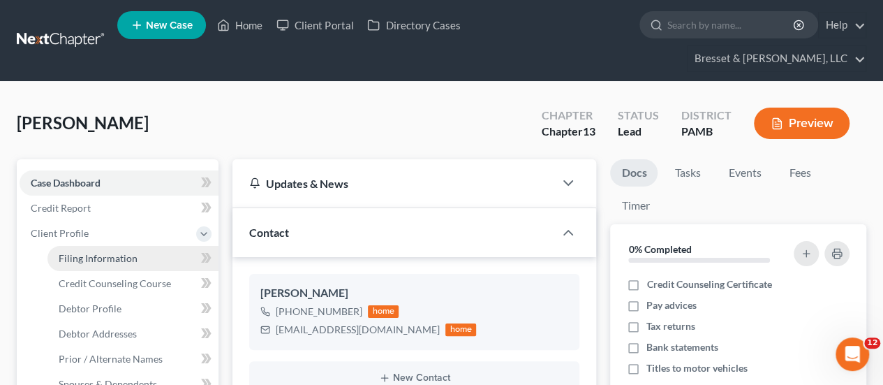
click at [113, 252] on span "Filing Information" at bounding box center [98, 258] width 79 height 12
select select "1"
select select "0"
select select "3"
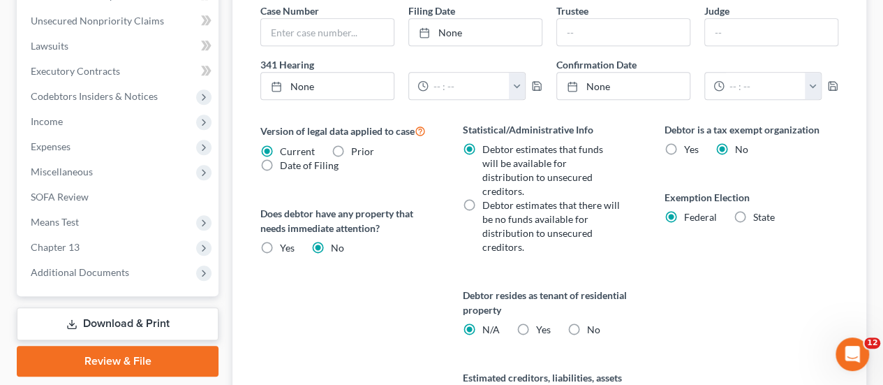
scroll to position [602, 0]
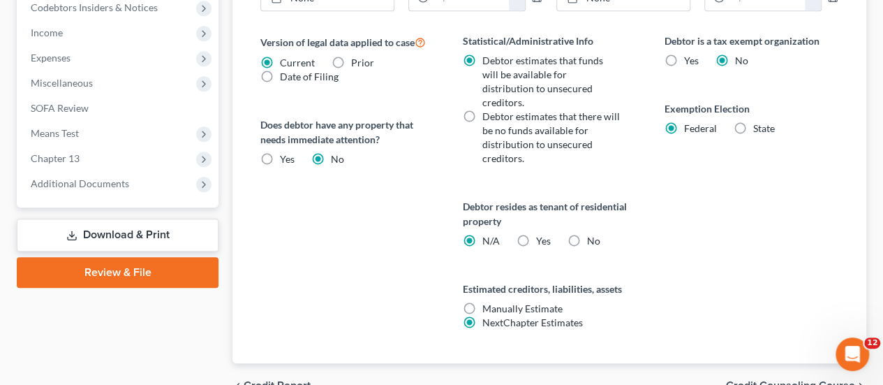
click at [826, 380] on span "Credit Counseling Course" at bounding box center [790, 385] width 129 height 11
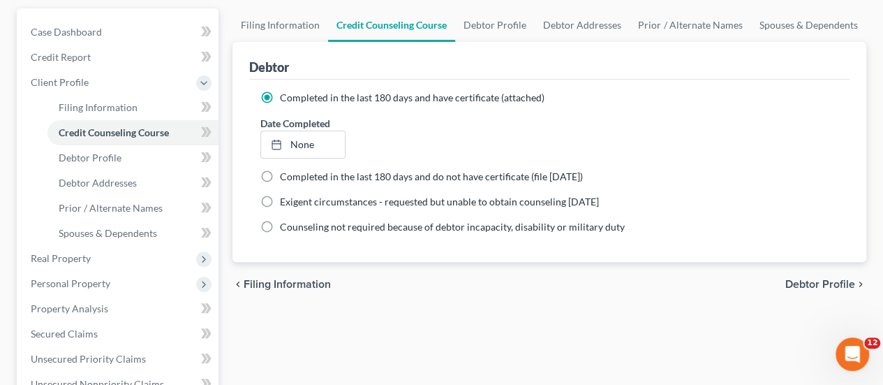
scroll to position [135, 0]
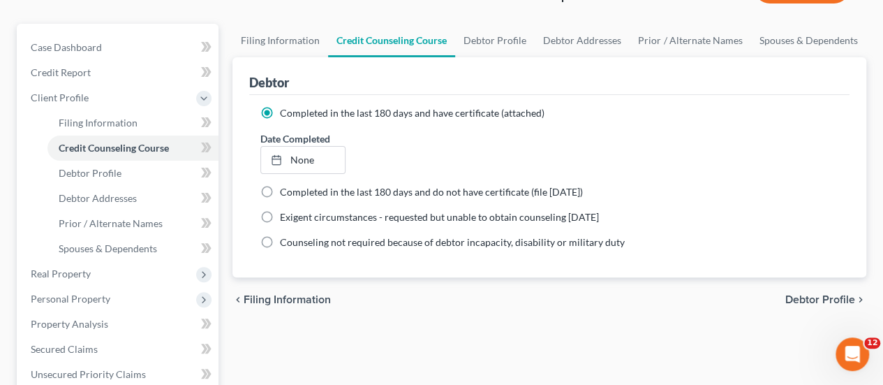
click at [828, 294] on span "Debtor Profile" at bounding box center [820, 299] width 70 height 11
select select "0"
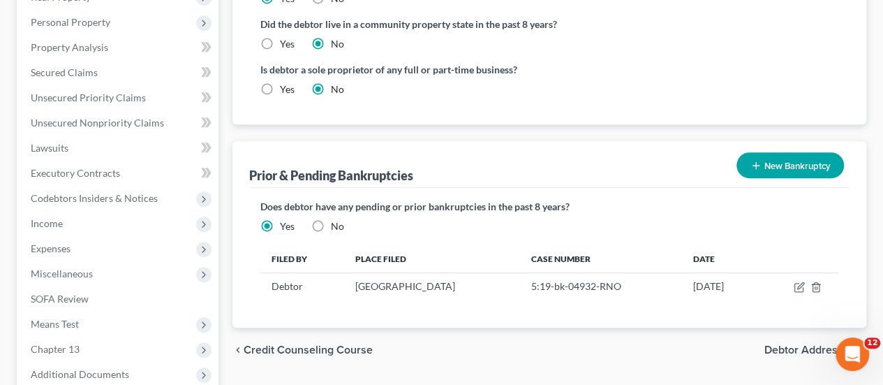
scroll to position [413, 0]
click at [802, 343] on span "Debtor Addresses" at bounding box center [809, 348] width 91 height 11
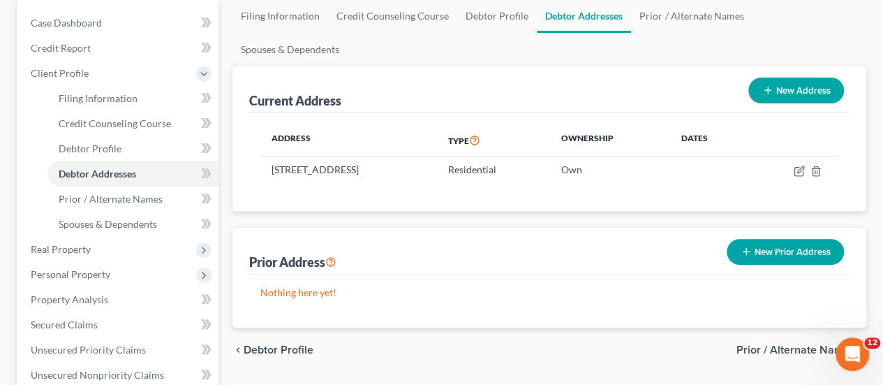
scroll to position [161, 0]
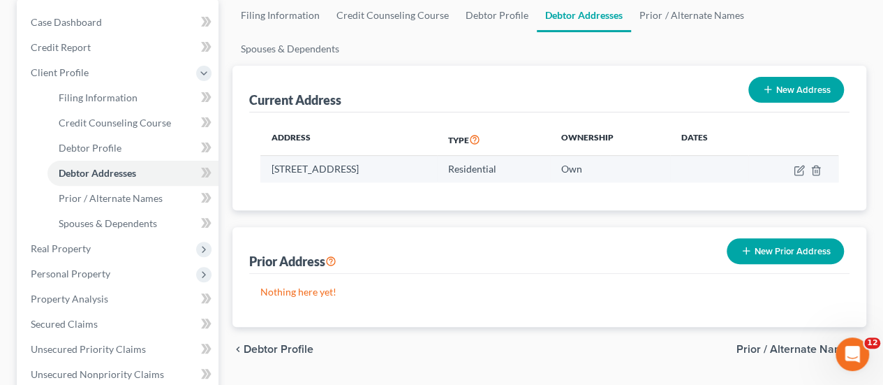
click at [799, 156] on td at bounding box center [793, 169] width 90 height 27
click at [799, 165] on icon "button" at bounding box center [799, 170] width 11 height 11
select select "39"
select select "0"
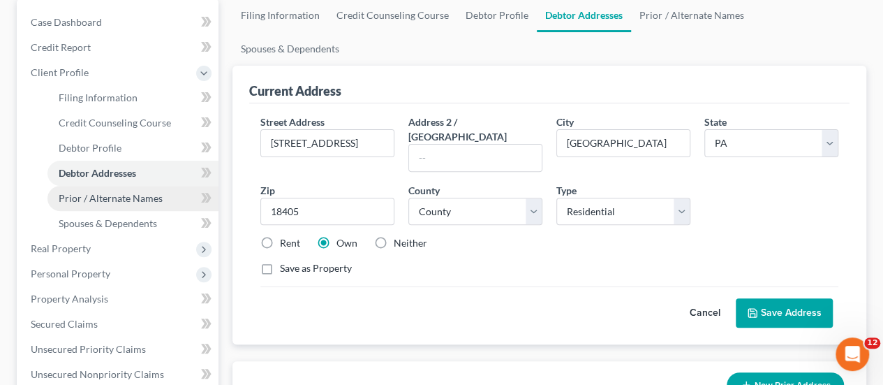
click at [127, 192] on span "Prior / Alternate Names" at bounding box center [111, 198] width 104 height 12
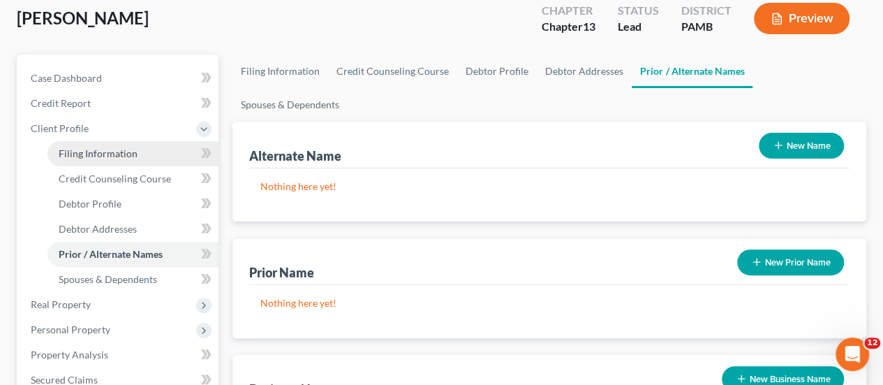
scroll to position [112, 0]
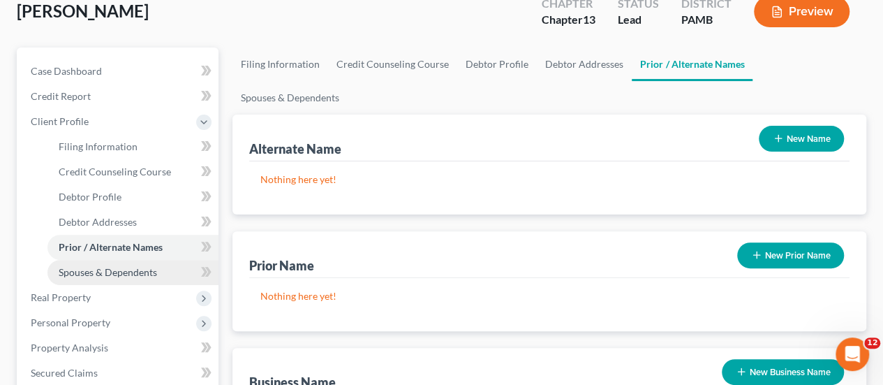
click at [128, 266] on span "Spouses & Dependents" at bounding box center [108, 272] width 98 height 12
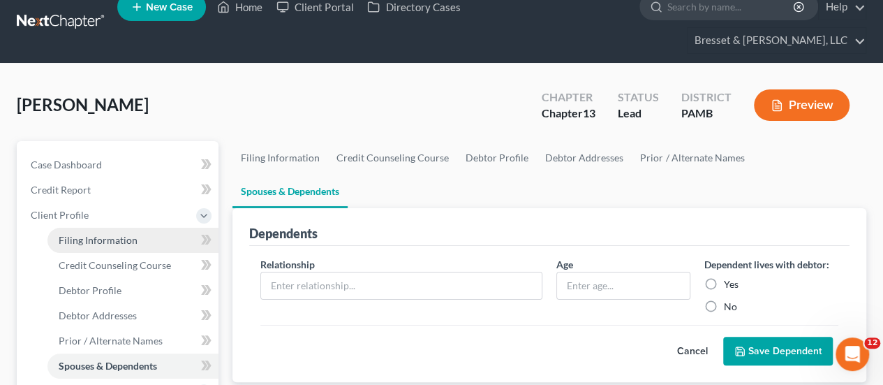
scroll to position [155, 0]
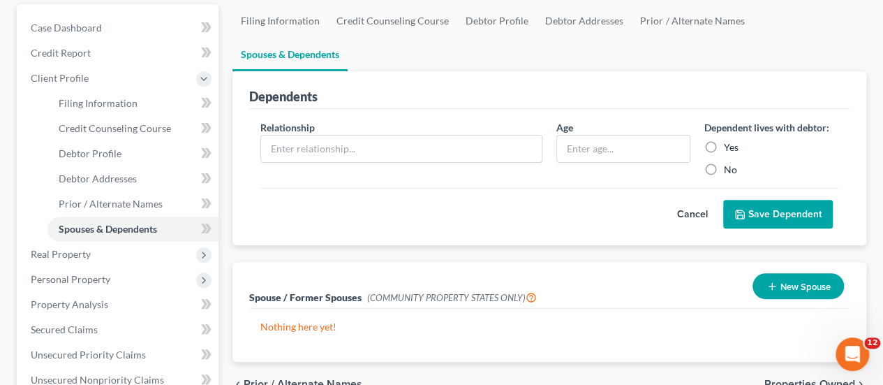
click at [694, 200] on button "Cancel" at bounding box center [692, 214] width 61 height 28
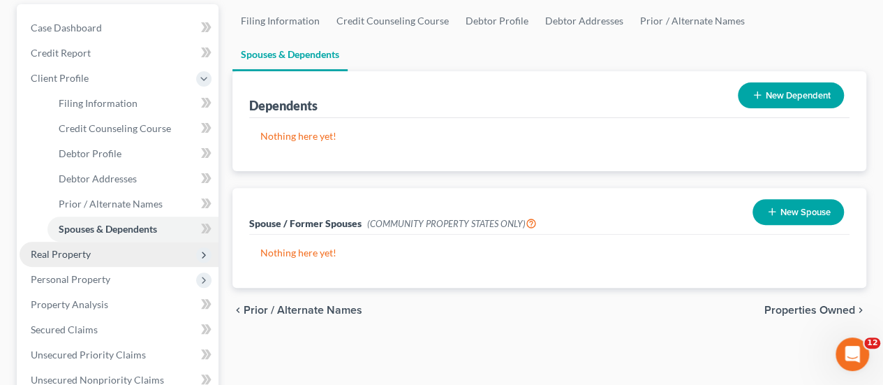
click at [60, 248] on span "Real Property" at bounding box center [61, 254] width 60 height 12
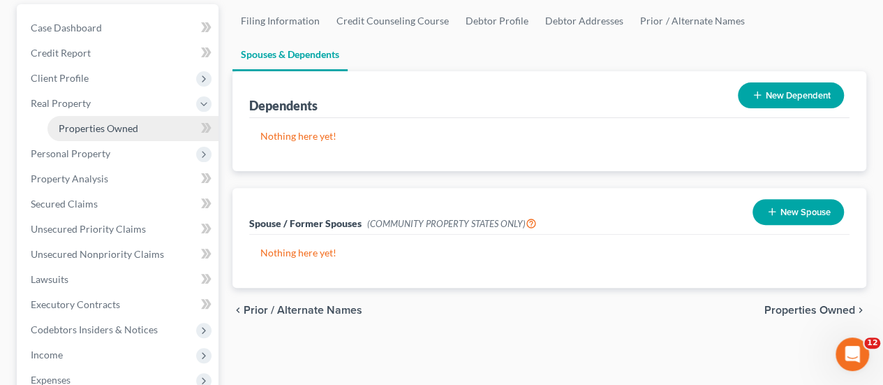
click at [110, 122] on span "Properties Owned" at bounding box center [99, 128] width 80 height 12
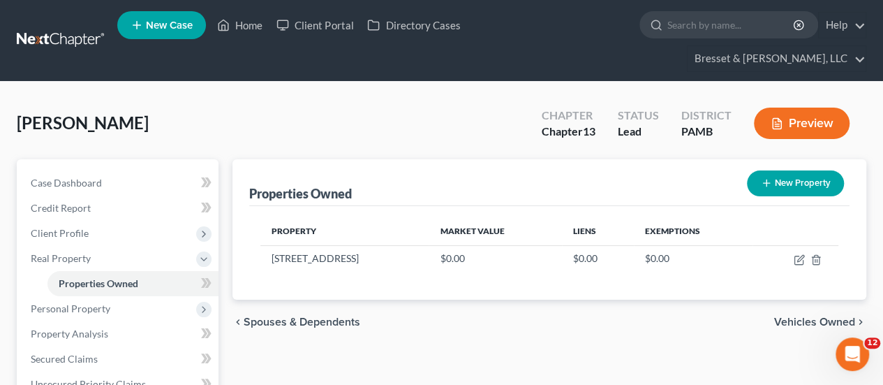
drag, startPoint x: 656, startPoint y: 283, endPoint x: 530, endPoint y: 263, distance: 127.2
click at [530, 263] on ui-view "Properties Owned New Property Property Market Value Liens Exemptions 426 Plank …" at bounding box center [549, 251] width 634 height 185
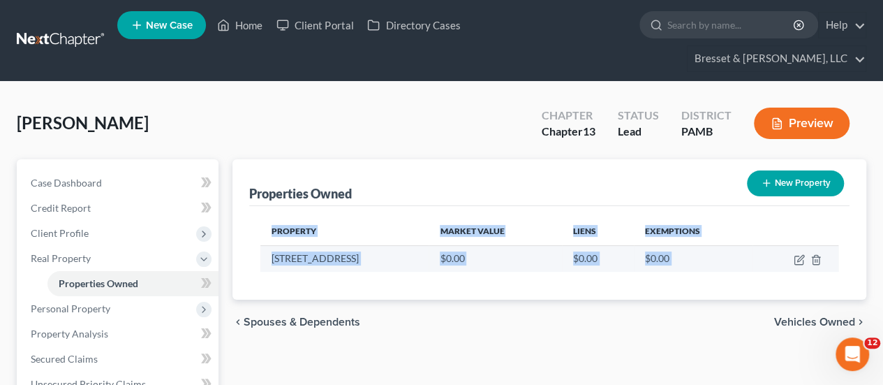
click at [704, 245] on td "$0.00" at bounding box center [693, 258] width 119 height 27
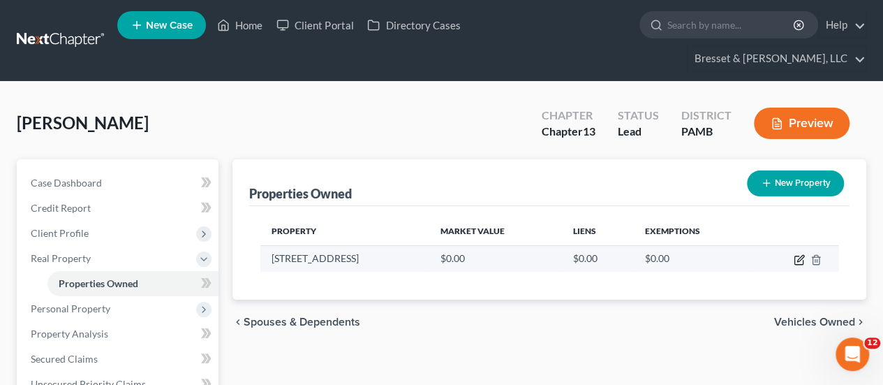
click at [801, 255] on icon "button" at bounding box center [800, 258] width 6 height 6
select select "39"
select select "63"
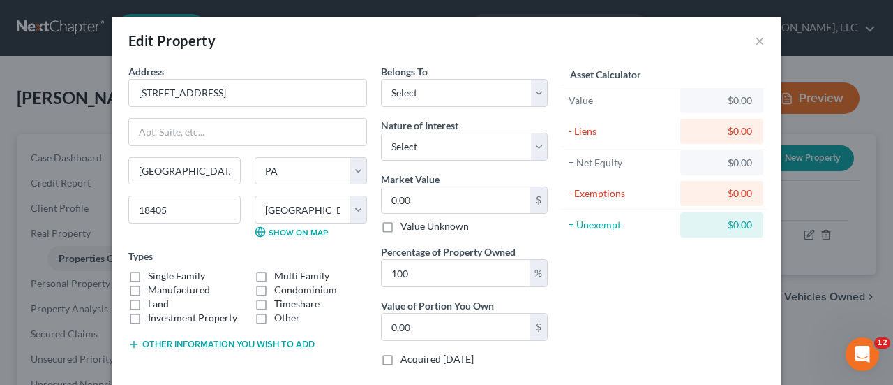
click at [63, 62] on div "Edit Property × Address * 426 Plank Road Beach Lake State AL AK AR AZ CA CO CT …" at bounding box center [446, 192] width 893 height 385
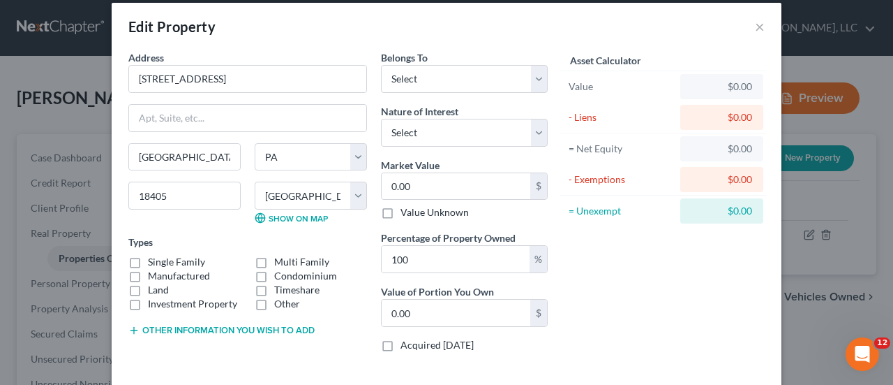
scroll to position [14, 0]
click at [235, 49] on div "Edit Property ×" at bounding box center [447, 26] width 670 height 47
